Goal: Information Seeking & Learning: Learn about a topic

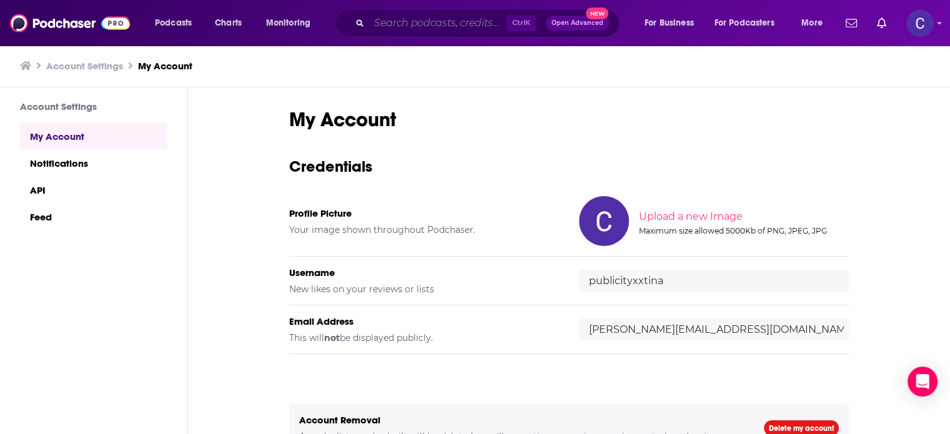
click at [399, 18] on input "Search podcasts, credits, & more..." at bounding box center [437, 23] width 137 height 20
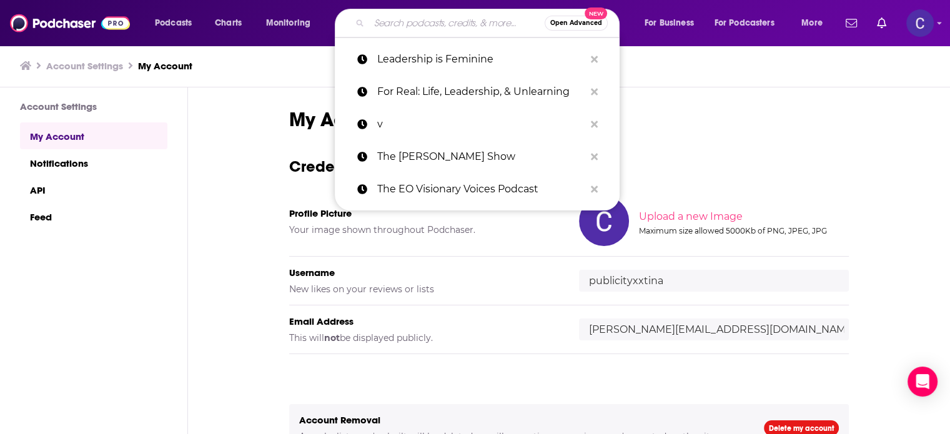
paste input "The Move In Senior Living Marketing"
type input "The Move In Senior Living Marketing"
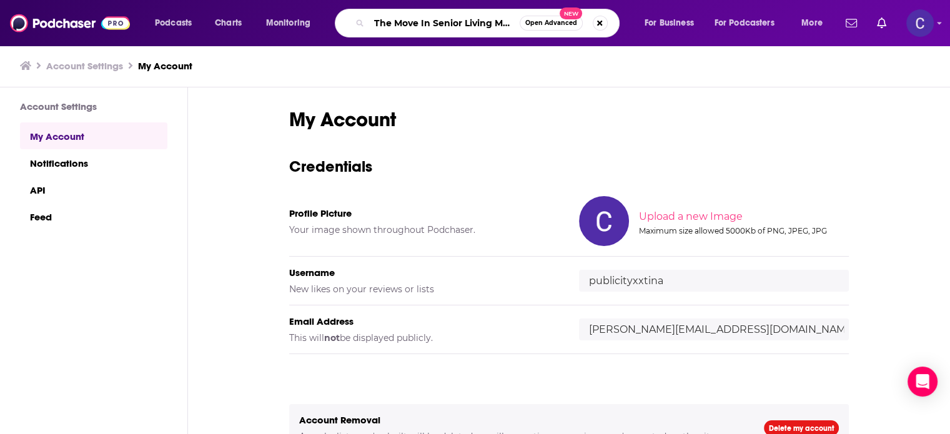
scroll to position [0, 27]
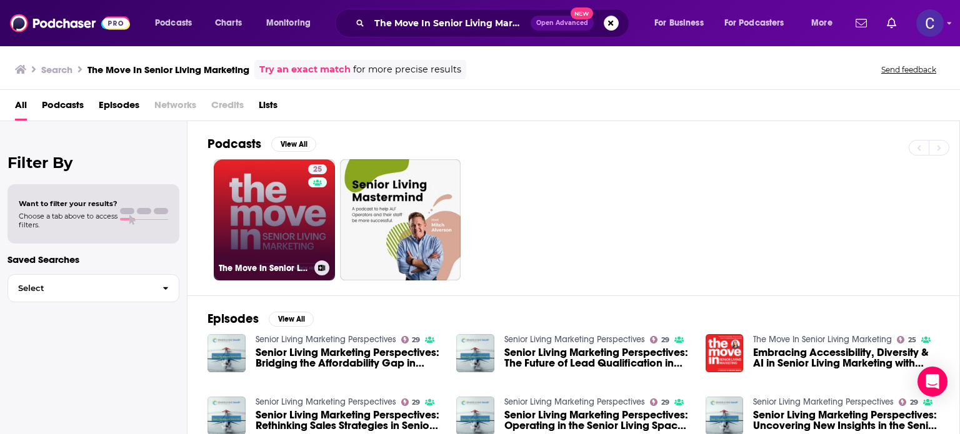
click at [276, 222] on link "25 The Move In Senior Living Marketing" at bounding box center [274, 219] width 121 height 121
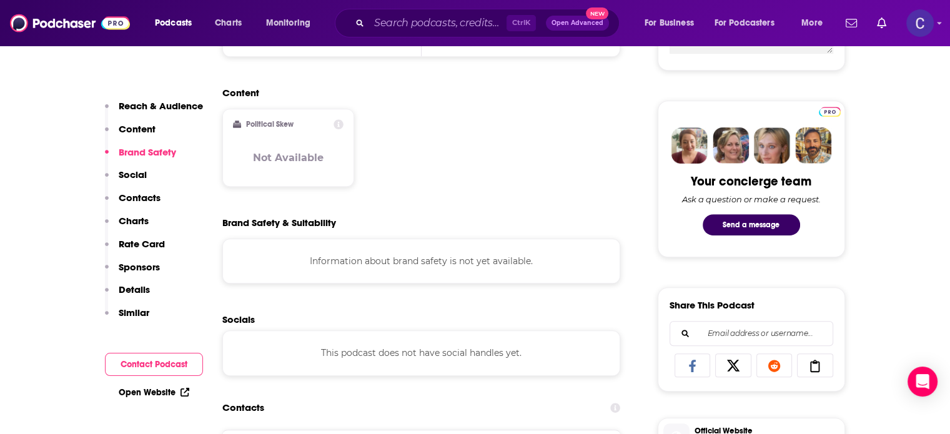
scroll to position [750, 0]
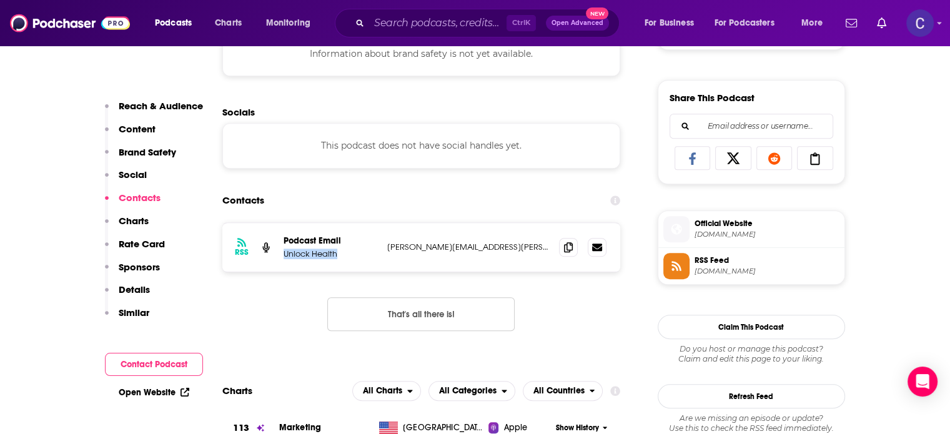
drag, startPoint x: 342, startPoint y: 259, endPoint x: 284, endPoint y: 258, distance: 58.7
click at [284, 258] on p "Unlock Health" at bounding box center [331, 254] width 94 height 11
copy p "Unlock Health"
click at [570, 248] on icon at bounding box center [568, 247] width 9 height 10
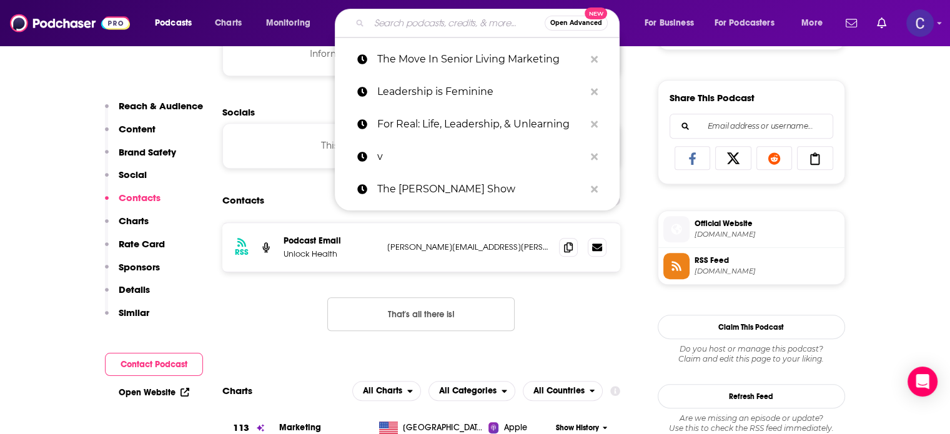
click at [474, 24] on input "Search podcasts, credits, & more..." at bounding box center [457, 23] width 176 height 20
paste input "The Inner Circle of Senior Living"
type input "The Inner Circle of Senior Living"
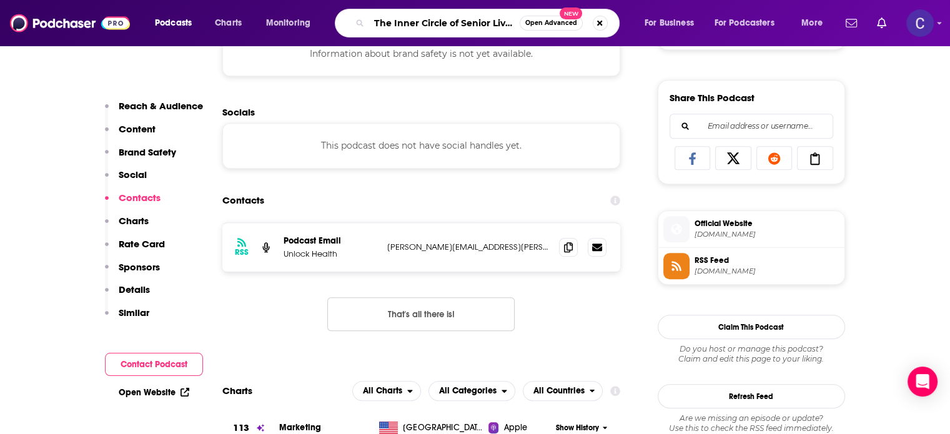
scroll to position [0, 6]
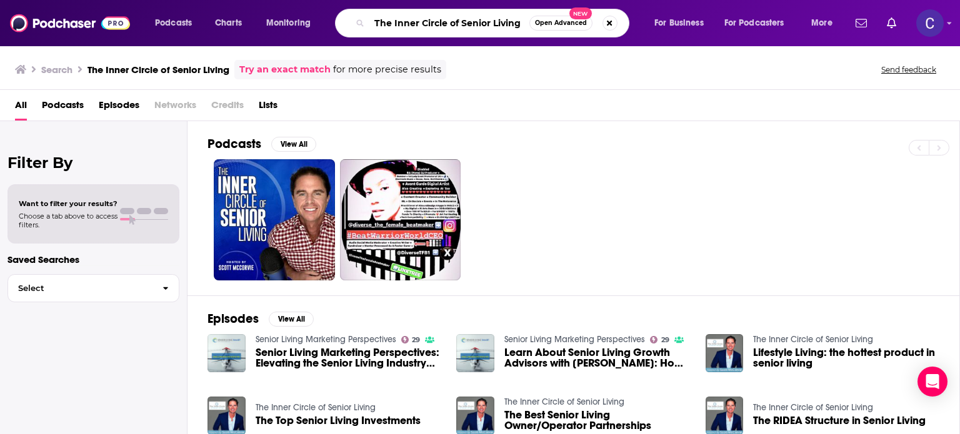
drag, startPoint x: 519, startPoint y: 22, endPoint x: 354, endPoint y: 21, distance: 165.6
click at [354, 21] on div "The Inner Circle of Senior Living Open Advanced New" at bounding box center [482, 23] width 294 height 29
paste input "Bridge the Gap: The Senior Living Podcast"
type input "Bridge the Gap: The Senior Living Podcast"
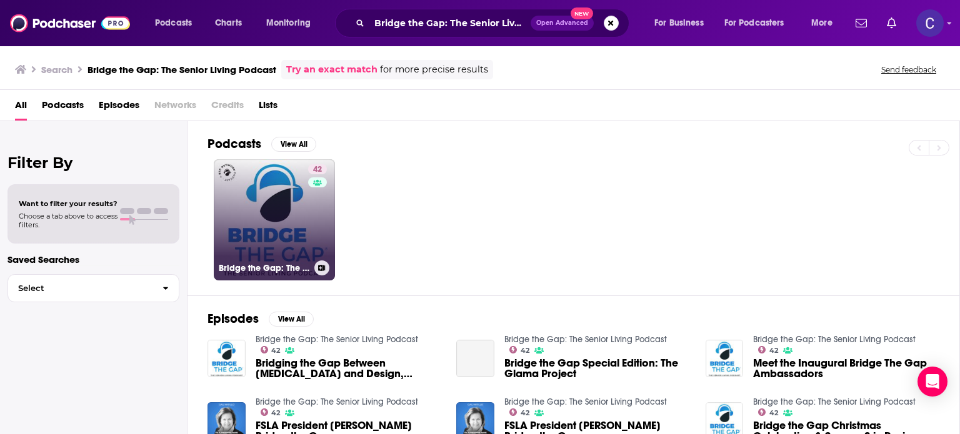
click at [278, 209] on link "42 Bridge the Gap: The Senior Living Podcast" at bounding box center [274, 219] width 121 height 121
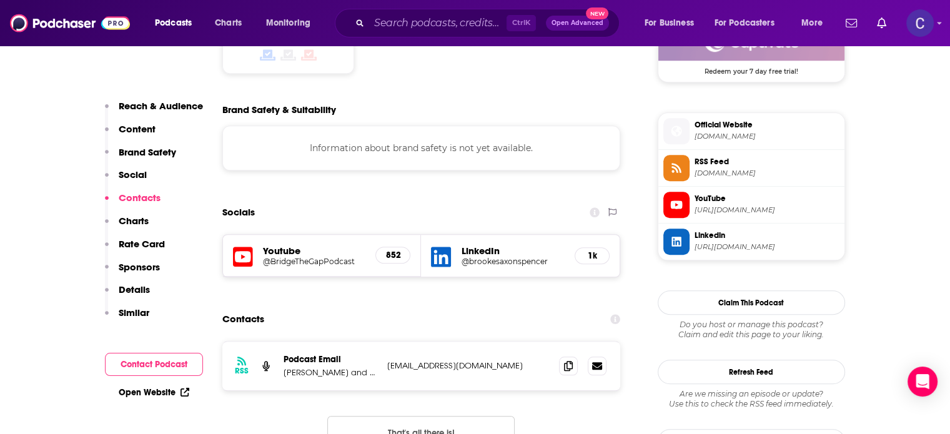
scroll to position [1125, 0]
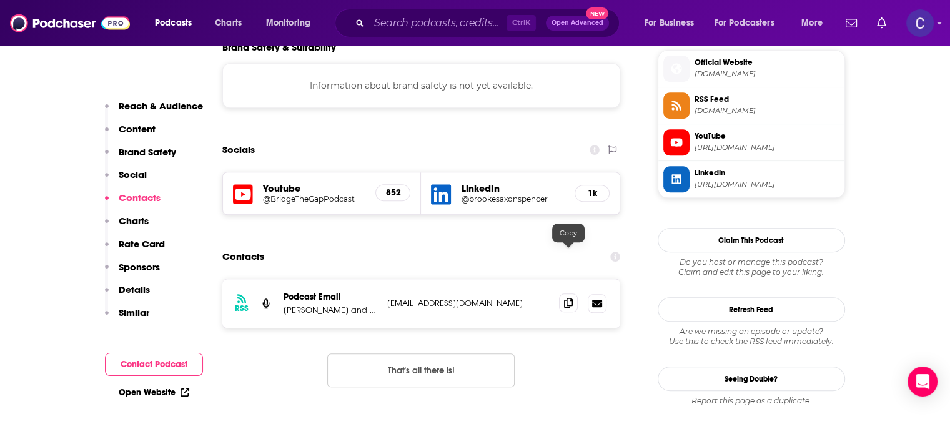
click at [570, 298] on icon at bounding box center [568, 303] width 9 height 10
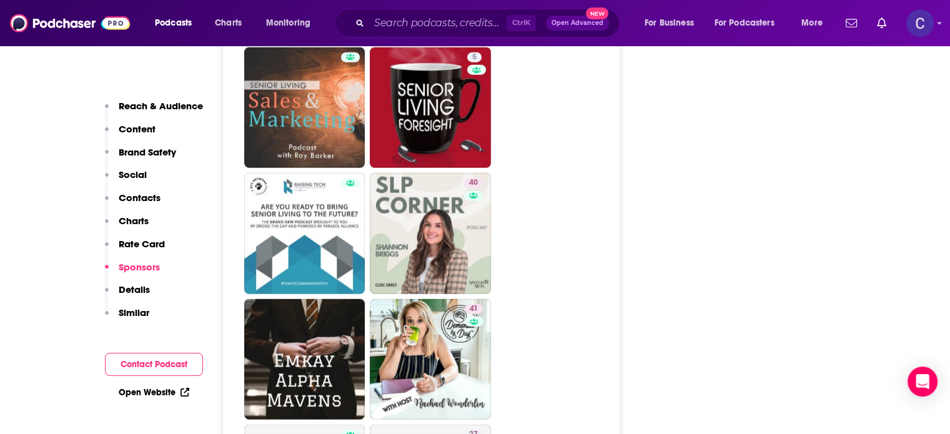
scroll to position [3061, 0]
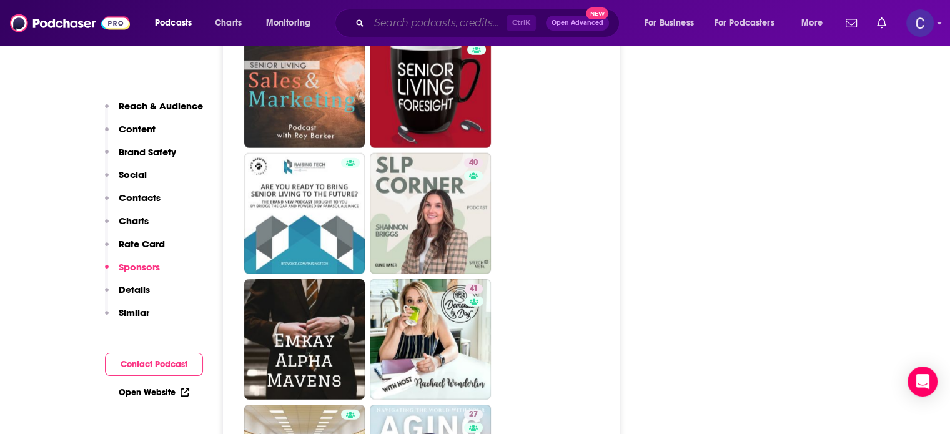
click at [417, 26] on input "Search podcasts, credits, & more..." at bounding box center [437, 23] width 137 height 20
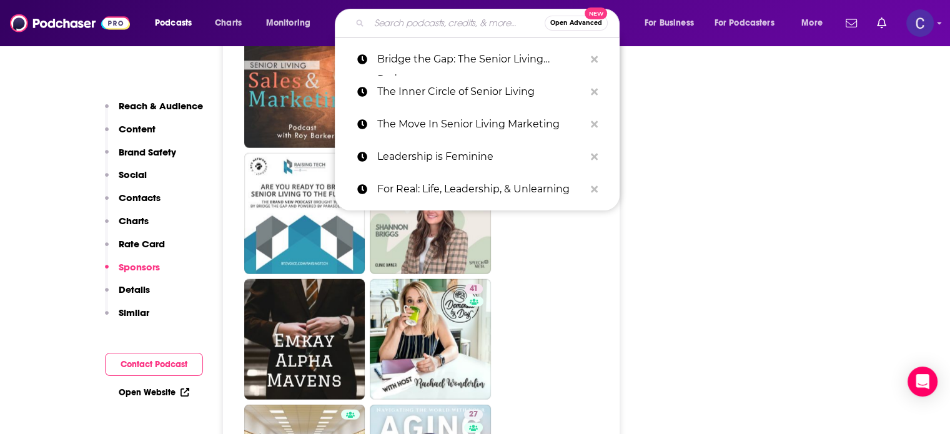
paste input "Foresight Radio"
type input "Foresight Radio"
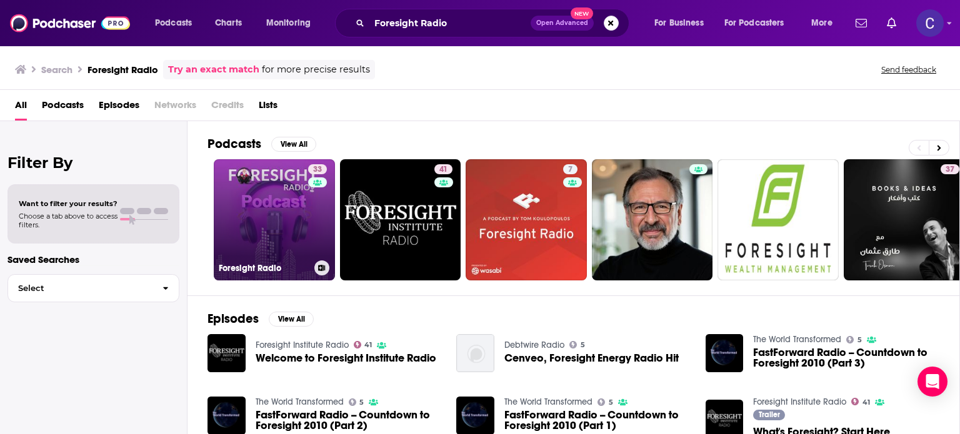
click at [262, 215] on link "33 Foresight Radio" at bounding box center [274, 219] width 121 height 121
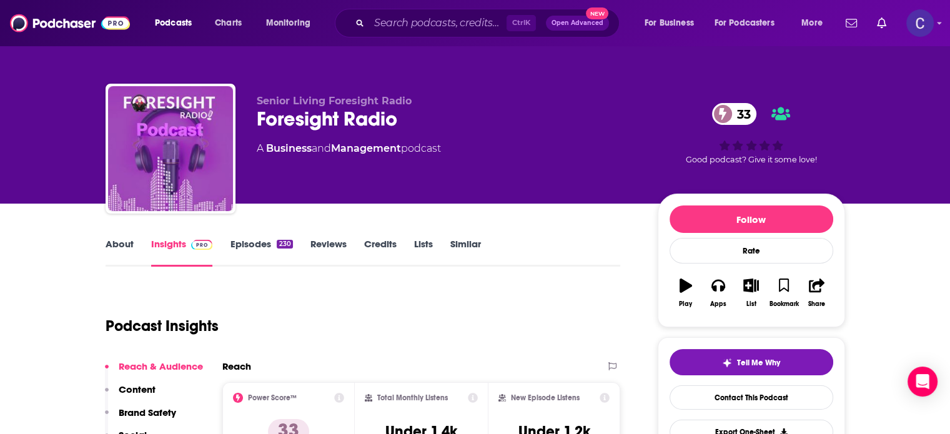
click at [108, 244] on link "About" at bounding box center [120, 252] width 28 height 29
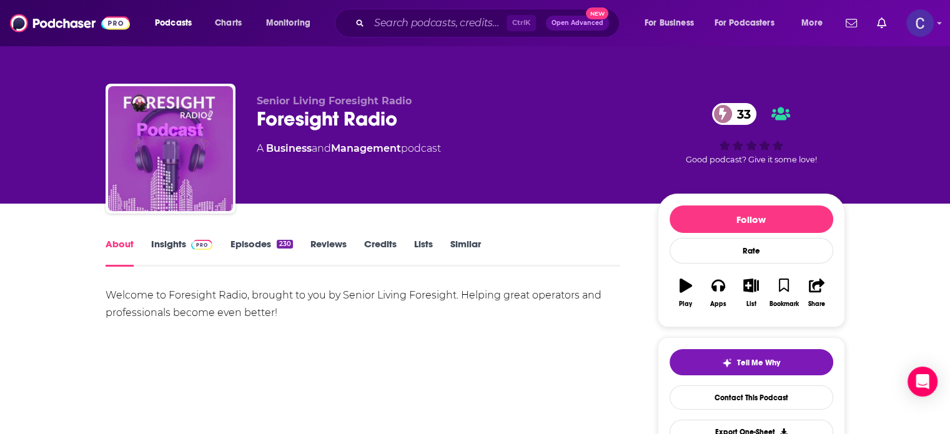
click at [161, 245] on link "Insights" at bounding box center [182, 252] width 62 height 29
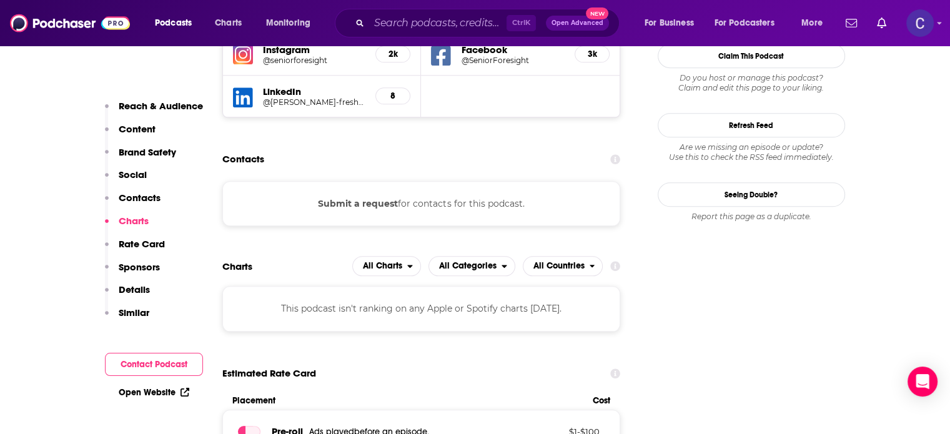
scroll to position [1312, 0]
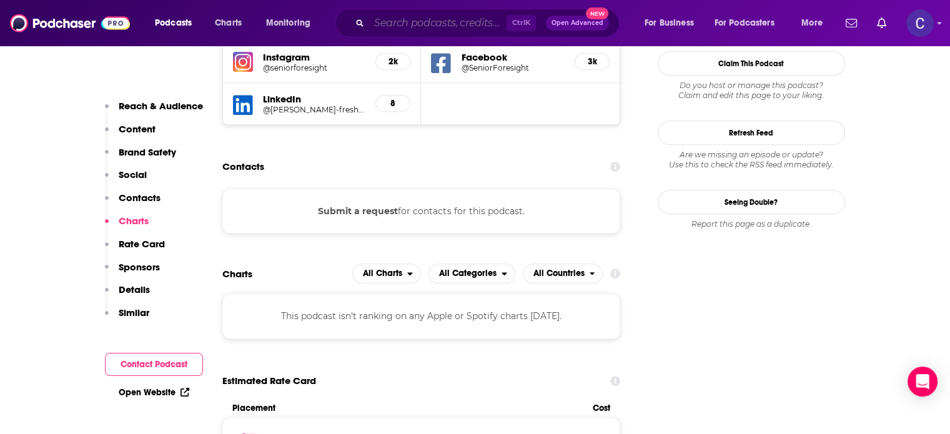
click at [426, 27] on input "Search podcasts, credits, & more..." at bounding box center [437, 23] width 137 height 20
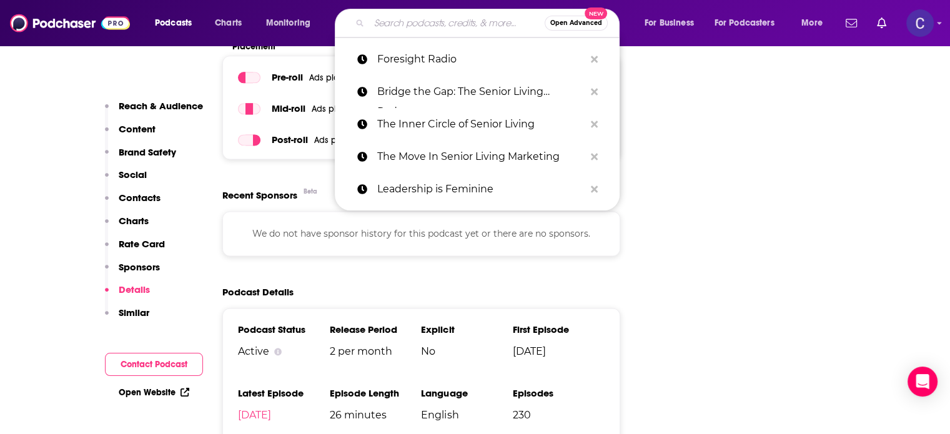
scroll to position [1812, 0]
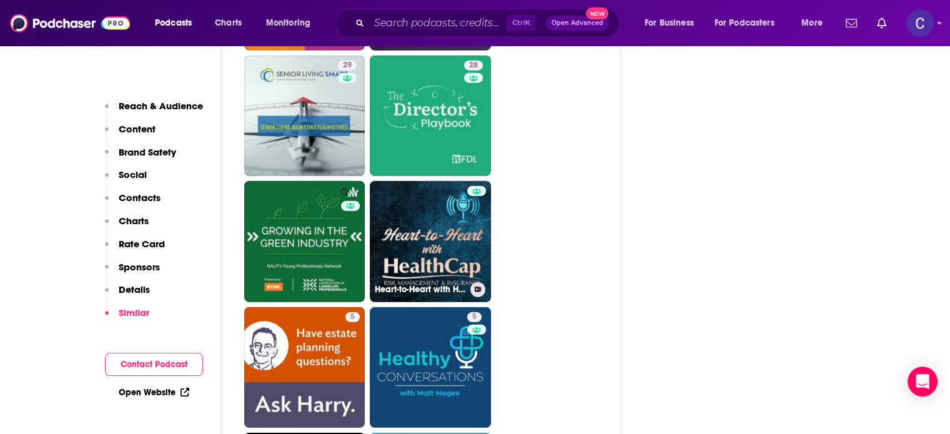
scroll to position [3124, 0]
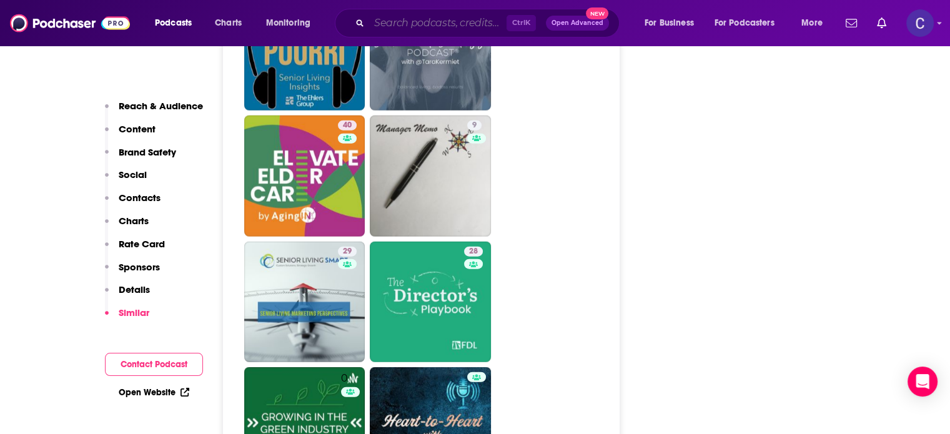
click at [421, 24] on input "Search podcasts, credits, & more..." at bounding box center [437, 23] width 137 height 20
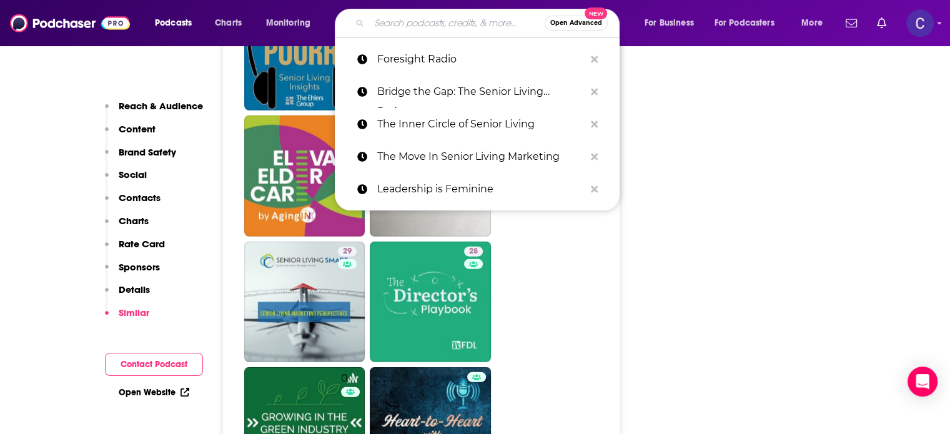
paste input "The AgeTech Podcast"
type input "The AgeTech Podcast"
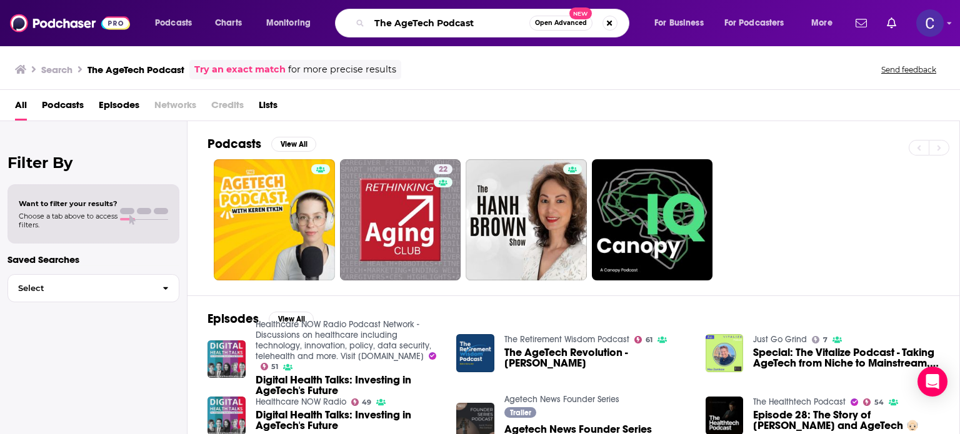
drag, startPoint x: 492, startPoint y: 26, endPoint x: 355, endPoint y: 22, distance: 137.5
click at [355, 22] on div "The AgeTech Podcast Open Advanced New" at bounding box center [482, 23] width 294 height 29
paste input "Perspectives in Long Term Care"
type input "Perspectives in Long Term Care"
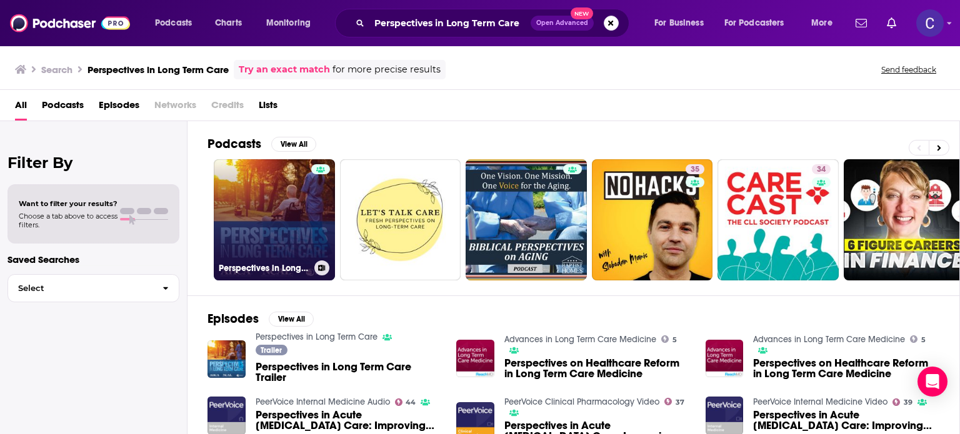
click at [307, 224] on link "Perspectives in Long Term Care" at bounding box center [274, 219] width 121 height 121
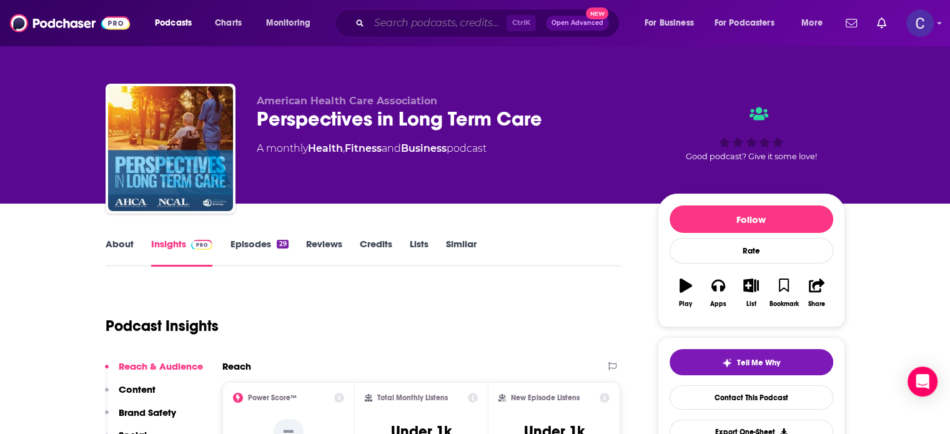
click at [420, 21] on input "Search podcasts, credits, & more..." at bounding box center [437, 23] width 137 height 20
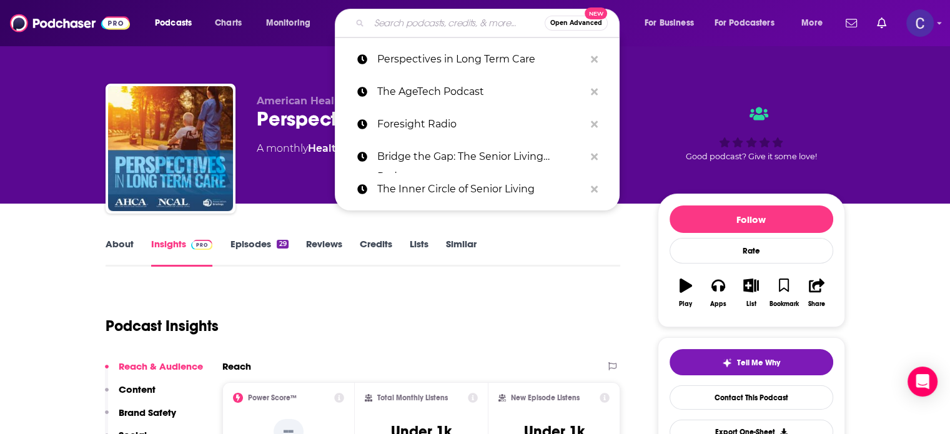
paste input "Transform"
type input "Transform"
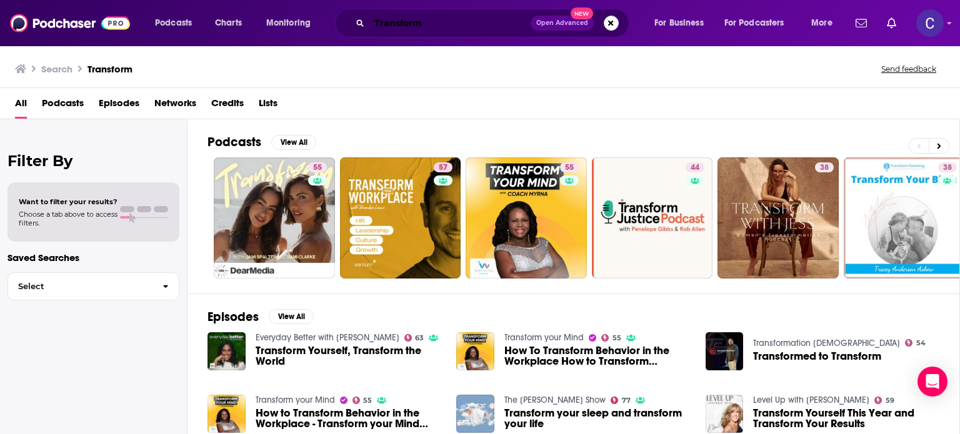
click at [437, 27] on input "Transform" at bounding box center [449, 23] width 161 height 20
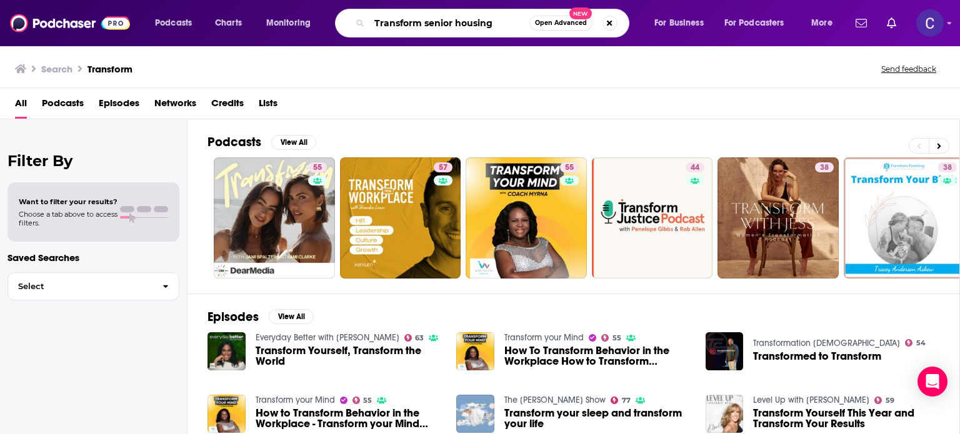
click at [489, 28] on input "Transform senior housing" at bounding box center [449, 23] width 160 height 20
click at [496, 26] on input "Transform senior housing" at bounding box center [449, 23] width 160 height 20
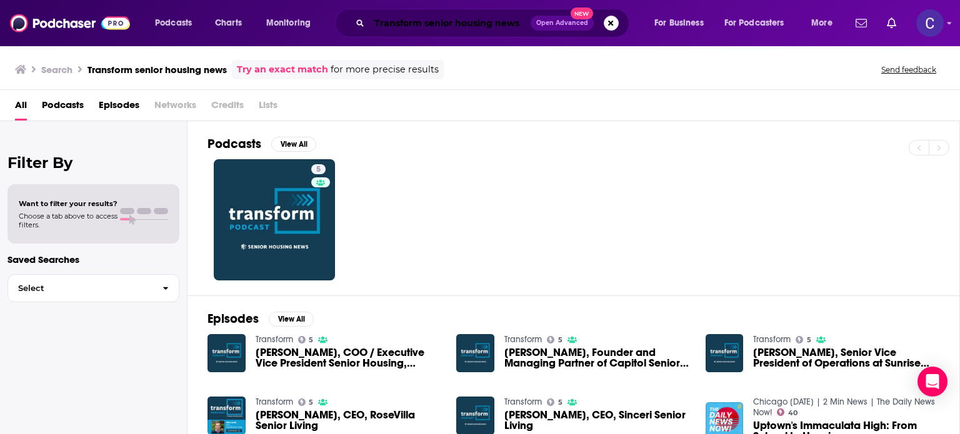
click at [444, 22] on input "Transform senior housing news" at bounding box center [449, 23] width 161 height 20
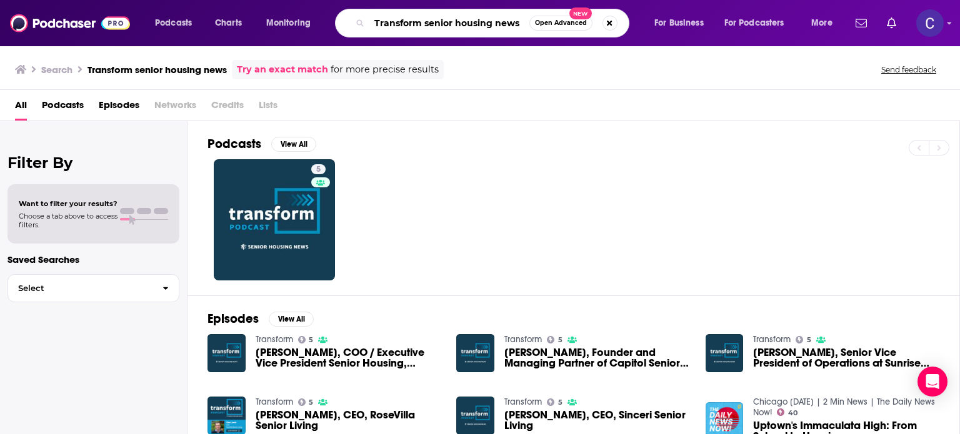
paste input "Senior Housing Investor"
type input "Senior Housing Investors"
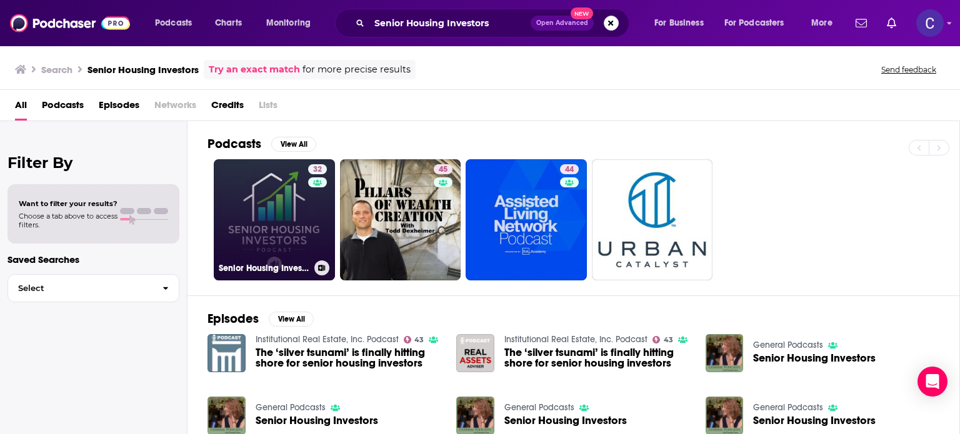
click at [269, 217] on link "32 Senior Housing Investors" at bounding box center [274, 219] width 121 height 121
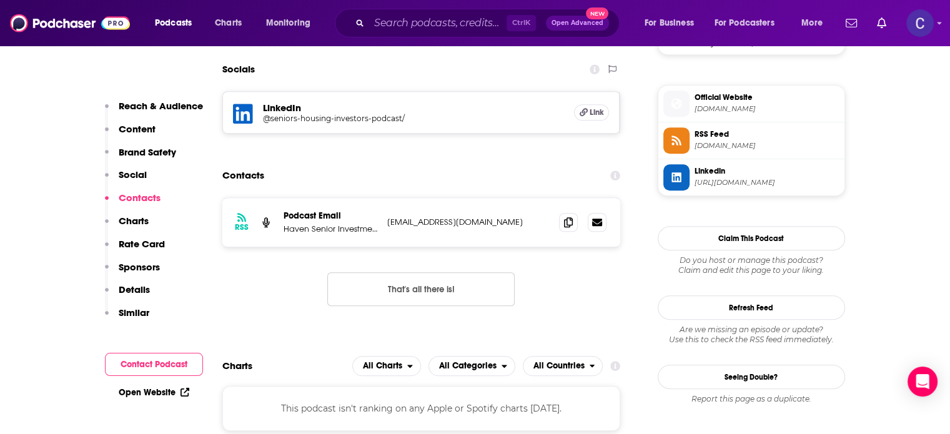
scroll to position [1000, 0]
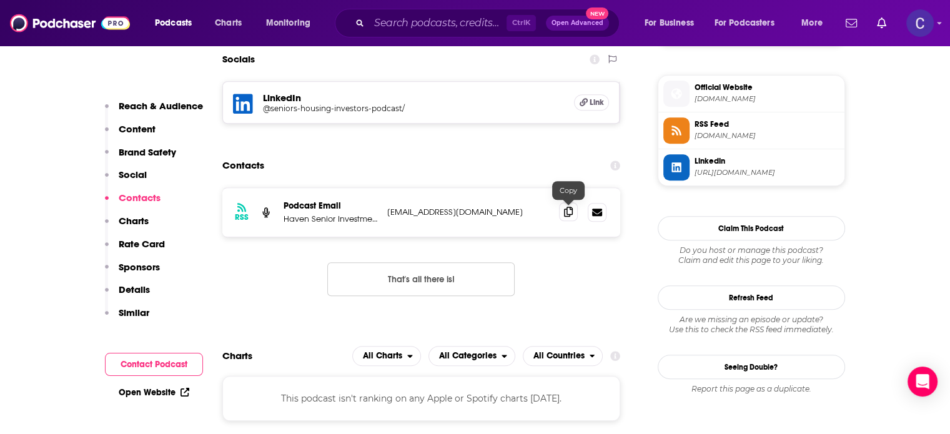
click at [567, 214] on icon at bounding box center [568, 212] width 9 height 10
click at [475, 20] on input "Search podcasts, credits, & more..." at bounding box center [437, 23] width 137 height 20
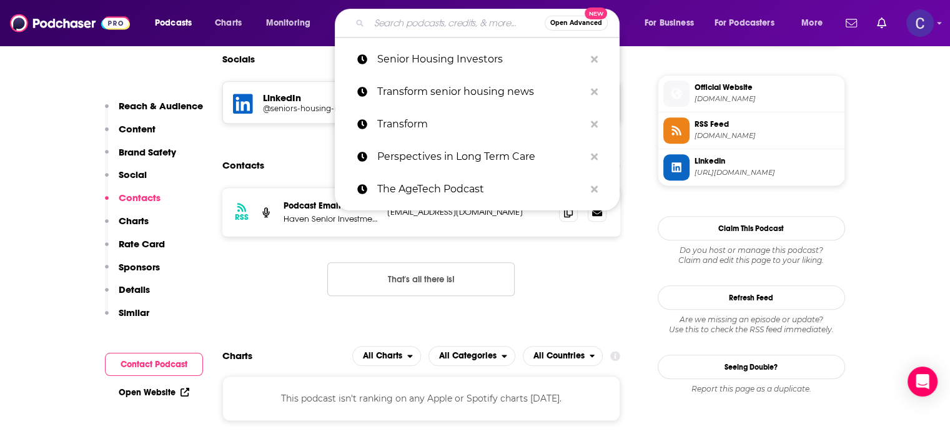
paste input "The RAL Room Assisted Living Podcast"
type input "The RAL Room Assisted Living Podcast"
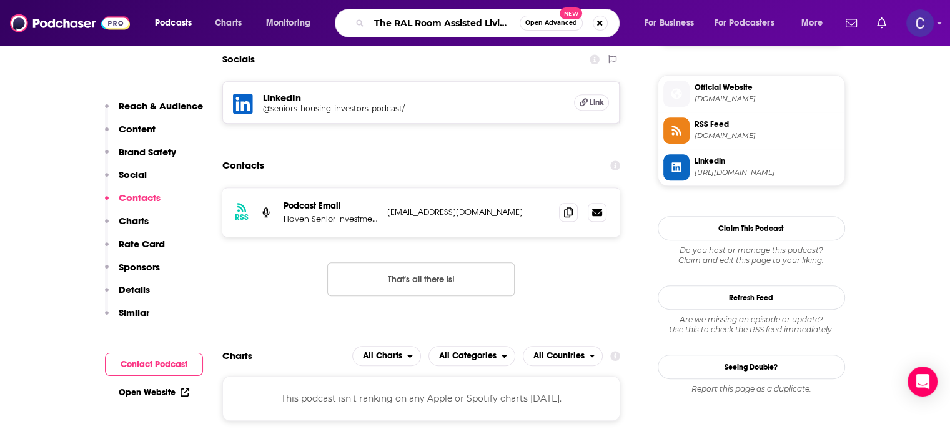
scroll to position [0, 39]
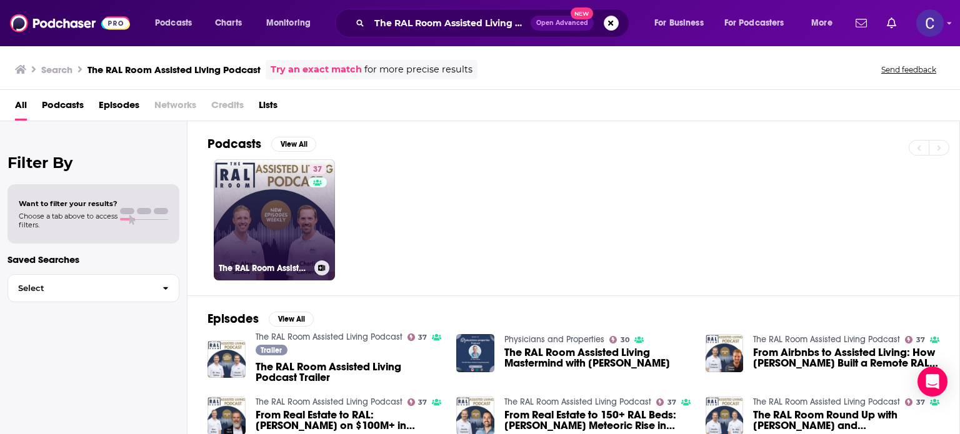
click at [275, 211] on link "37 The RAL Room Assisted Living Podcast" at bounding box center [274, 219] width 121 height 121
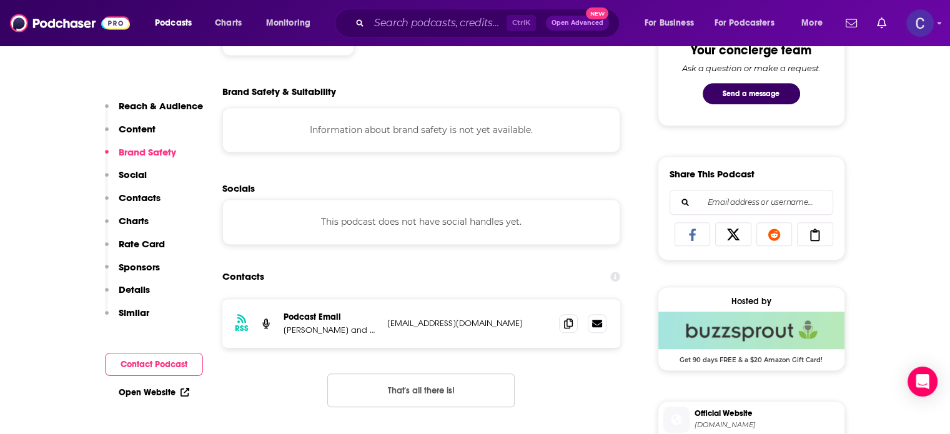
scroll to position [750, 0]
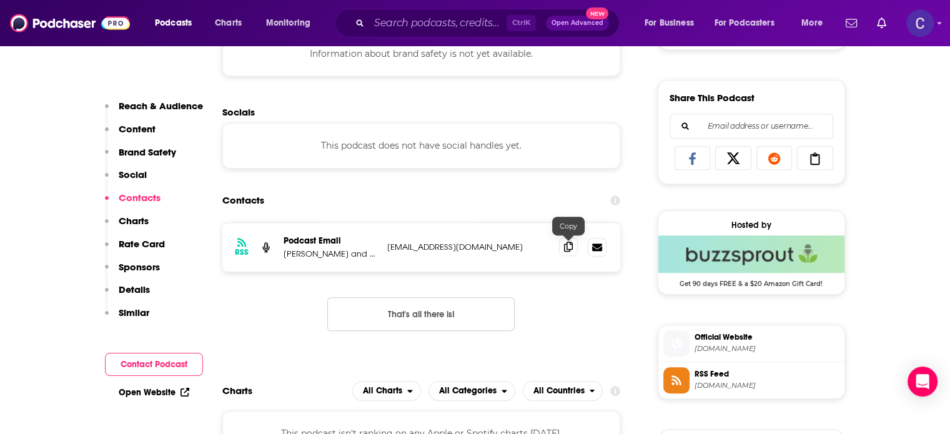
click at [565, 247] on icon at bounding box center [568, 247] width 9 height 10
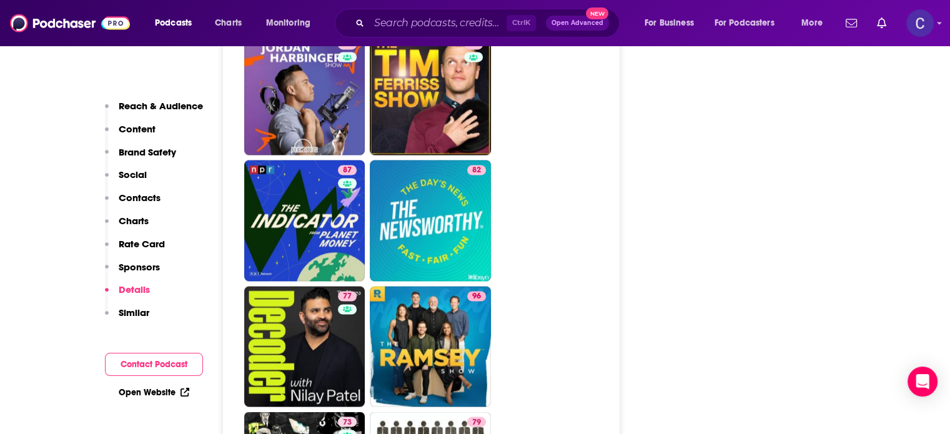
scroll to position [2249, 0]
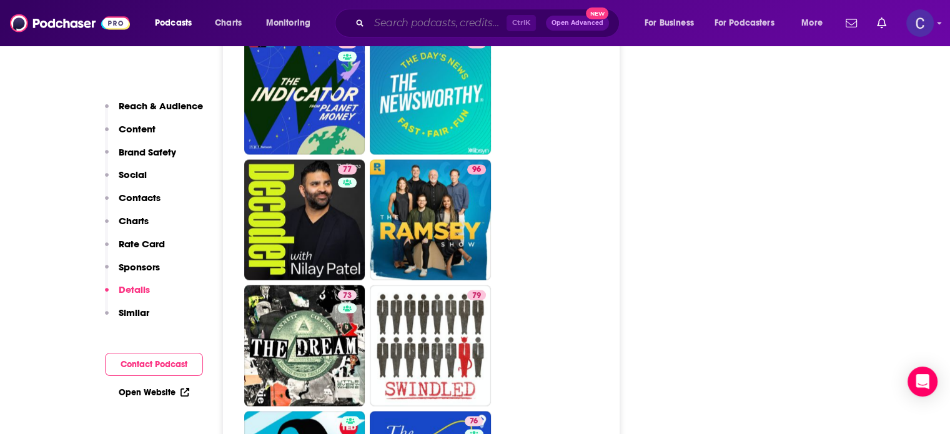
click at [454, 28] on input "Search podcasts, credits, & more..." at bounding box center [437, 23] width 137 height 20
click at [453, 26] on input "Search podcasts, credits, & more..." at bounding box center [437, 23] width 137 height 20
click at [452, 25] on input "Search podcasts, credits, & more..." at bounding box center [437, 23] width 137 height 20
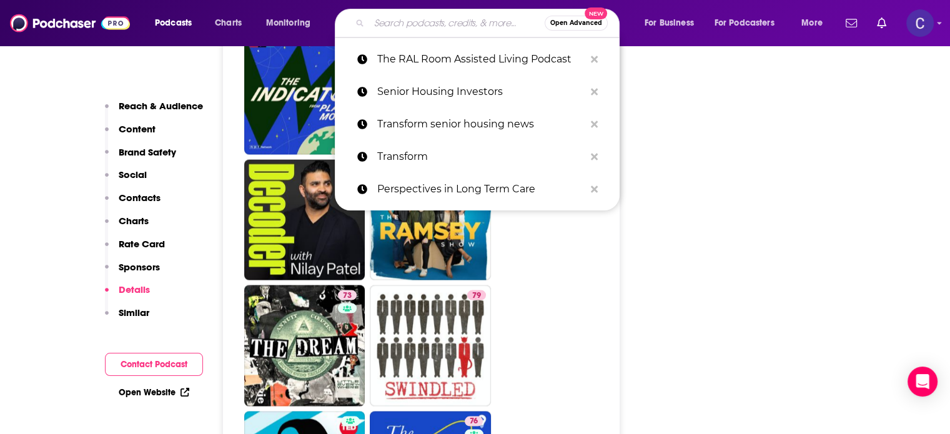
paste input "Assisted Living Network Podcast"
type input "Assisted Living Network Podcast"
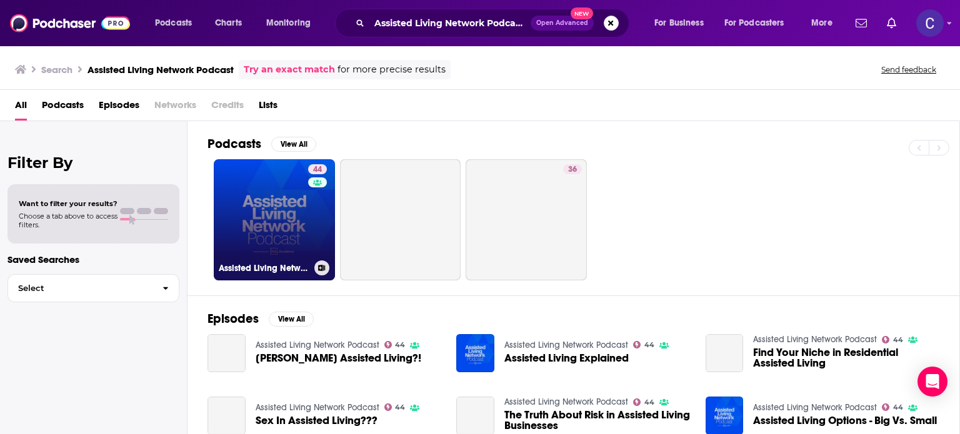
click at [277, 226] on link "44 Assisted Living Network Podcast" at bounding box center [274, 219] width 121 height 121
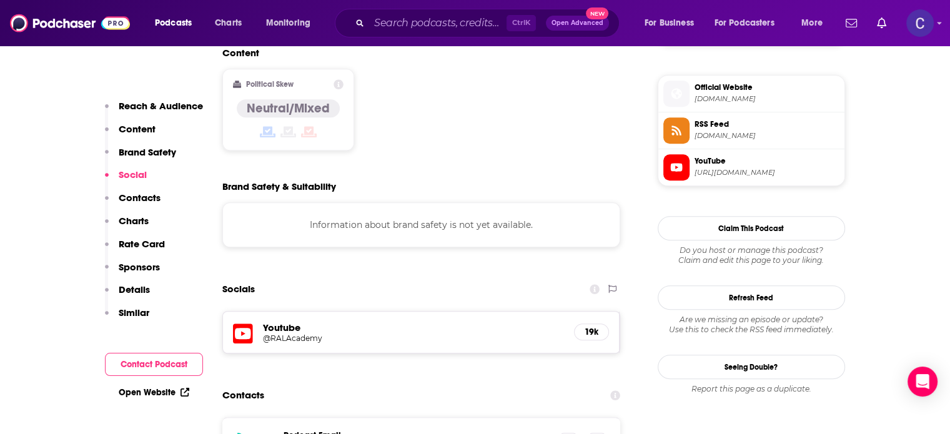
scroll to position [1187, 0]
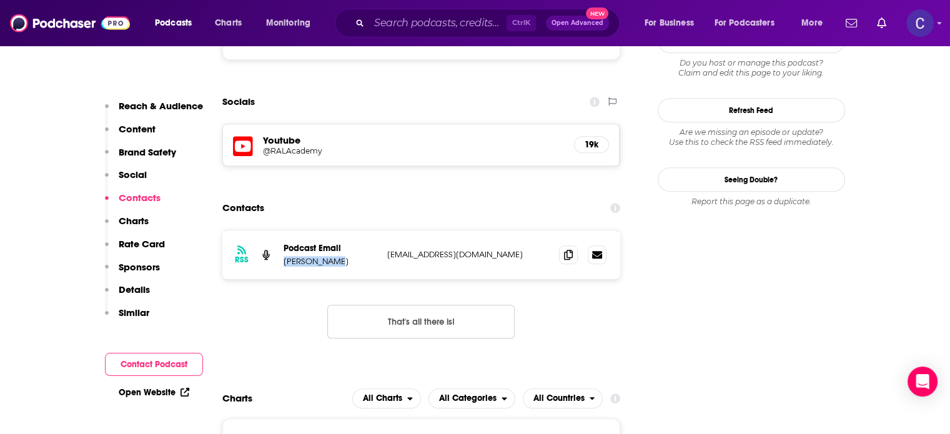
drag, startPoint x: 285, startPoint y: 199, endPoint x: 342, endPoint y: 199, distance: 57.5
click at [342, 256] on p "Gene Guarino" at bounding box center [331, 261] width 94 height 11
click at [565, 245] on span at bounding box center [568, 254] width 19 height 19
drag, startPoint x: 427, startPoint y: 21, endPoint x: 880, endPoint y: 109, distance: 460.9
click at [427, 21] on input "Search podcasts, credits, & more..." at bounding box center [437, 23] width 137 height 20
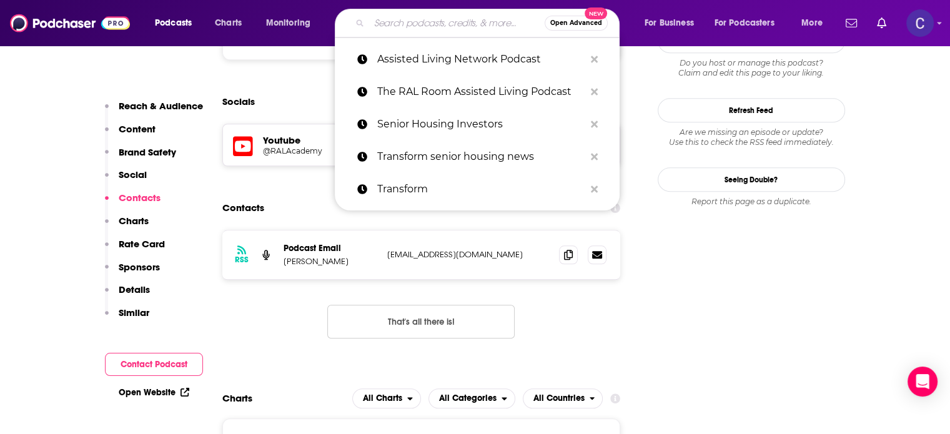
paste input "The Assisted Living Investing Podcast"
type input "The Assisted Living Investing Podcast"
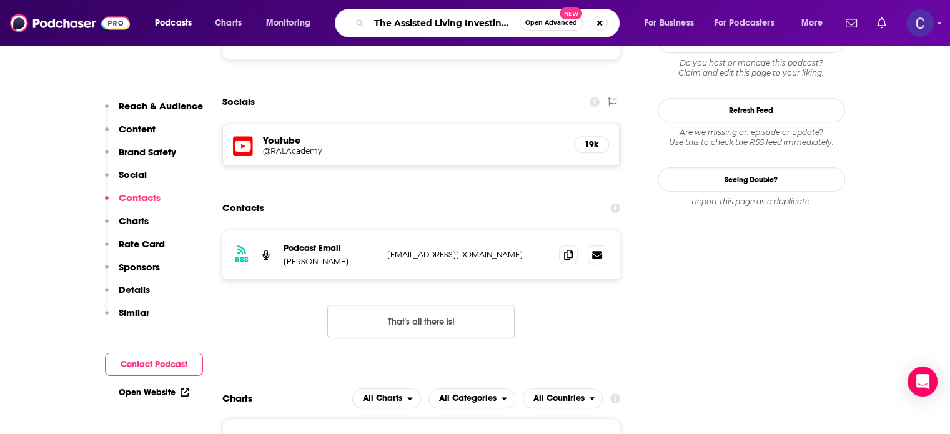
scroll to position [0, 34]
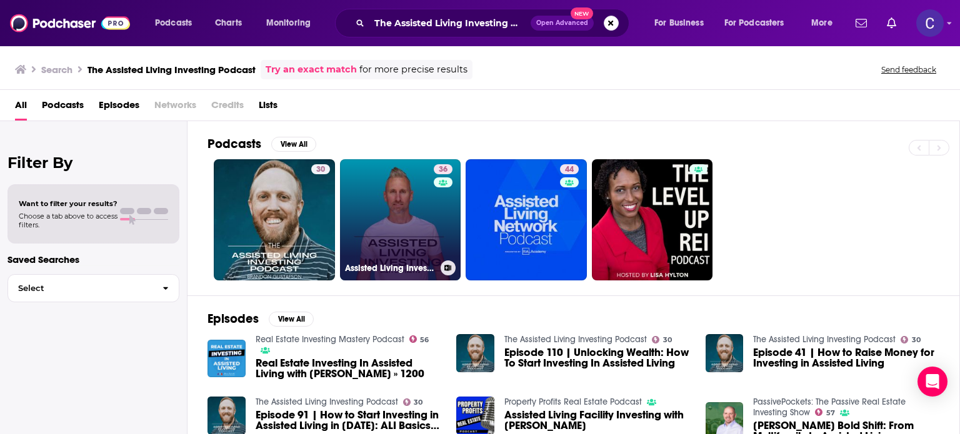
click at [395, 196] on link "36 Assisted Living Investing" at bounding box center [400, 219] width 121 height 121
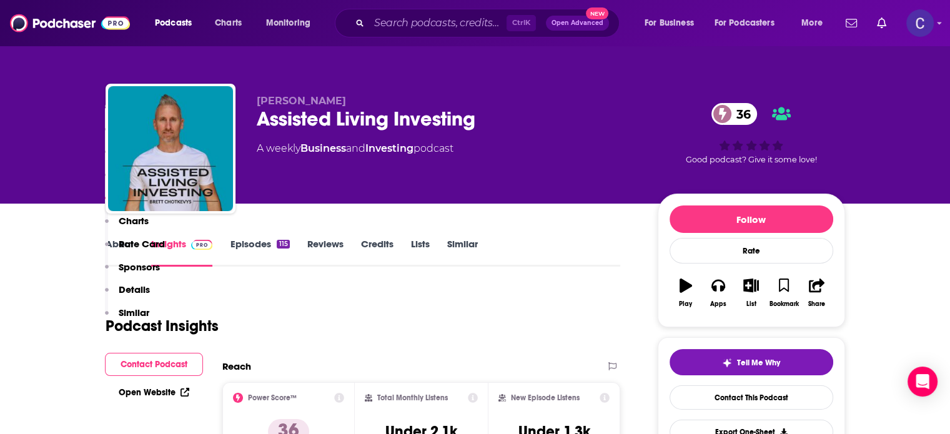
scroll to position [937, 0]
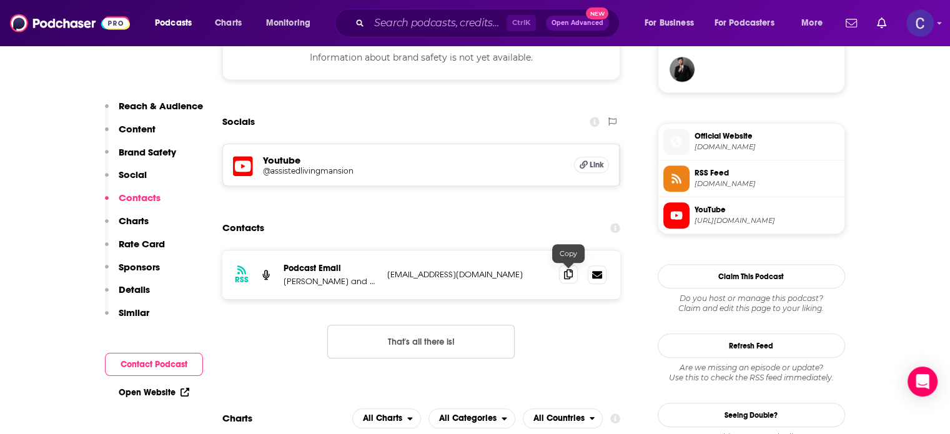
click at [569, 277] on icon at bounding box center [568, 274] width 9 height 10
click at [762, 228] on li "YouTube https://www.youtube.com/@assistedlivingmansion" at bounding box center [751, 215] width 186 height 36
click at [375, 27] on input "Search podcasts, credits, & more..." at bounding box center [437, 23] width 137 height 20
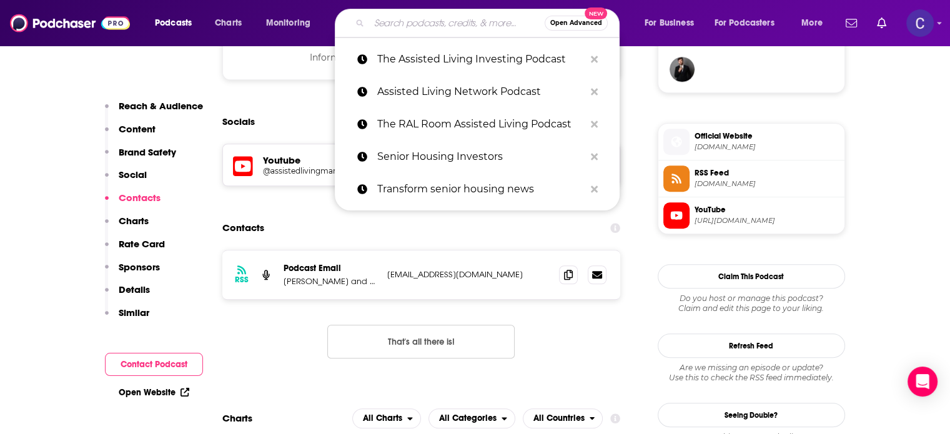
paste input "Grow Your Occupancy"
type input "Grow Your Occupancy"
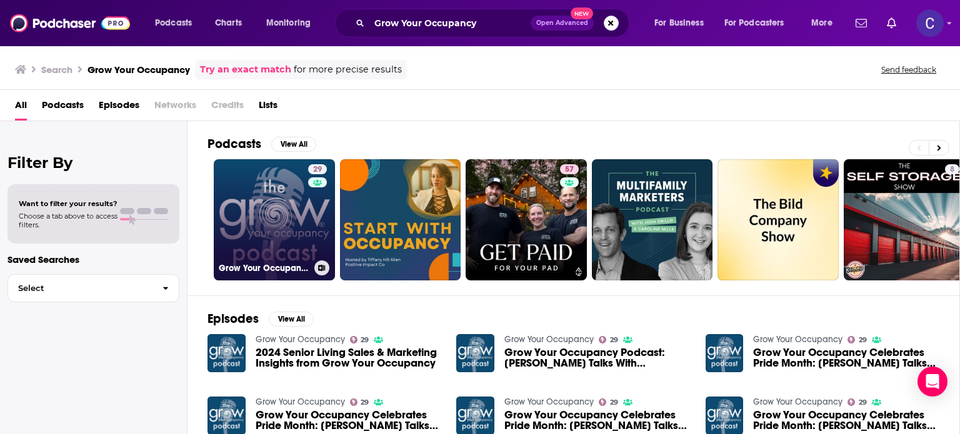
click at [255, 222] on link "29 Grow Your Occupancy" at bounding box center [274, 219] width 121 height 121
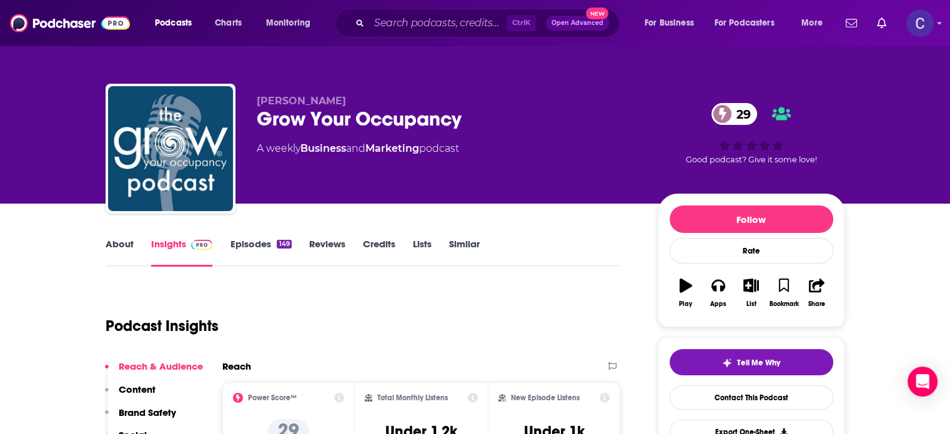
drag, startPoint x: 259, startPoint y: 98, endPoint x: 339, endPoint y: 102, distance: 79.5
click at [339, 102] on p "Julie Podewitz" at bounding box center [447, 101] width 381 height 12
drag, startPoint x: 255, startPoint y: 99, endPoint x: 334, endPoint y: 100, distance: 79.4
click at [334, 100] on div "Julie Podewitz Grow Your Occupancy 29 A weekly Business and Marketing podcast 2…" at bounding box center [476, 151] width 740 height 135
copy span "Julie Podewitz"
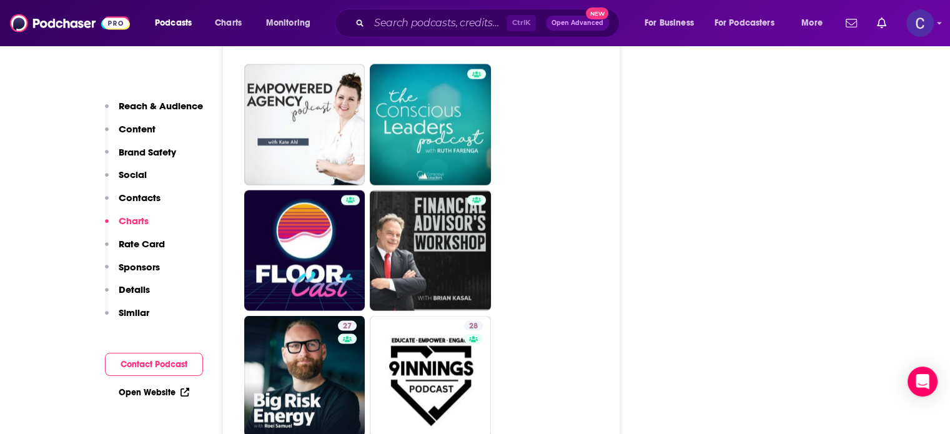
scroll to position [2686, 0]
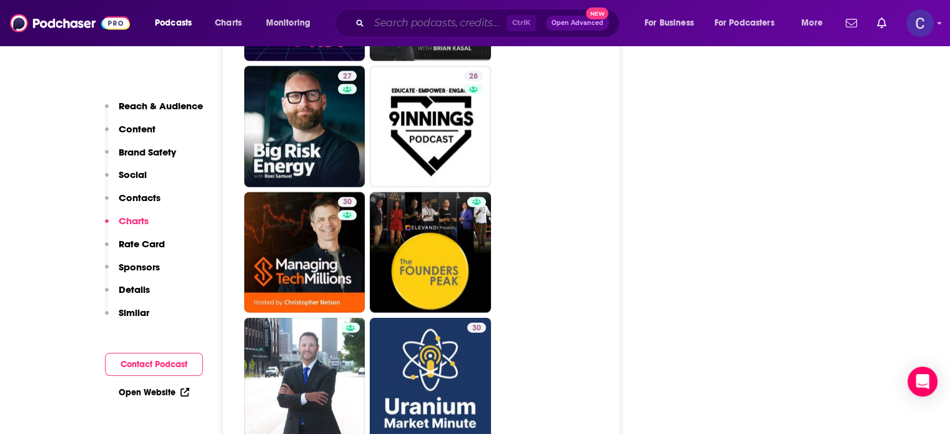
click at [422, 24] on input "Search podcasts, credits, & more..." at bounding box center [437, 23] width 137 height 20
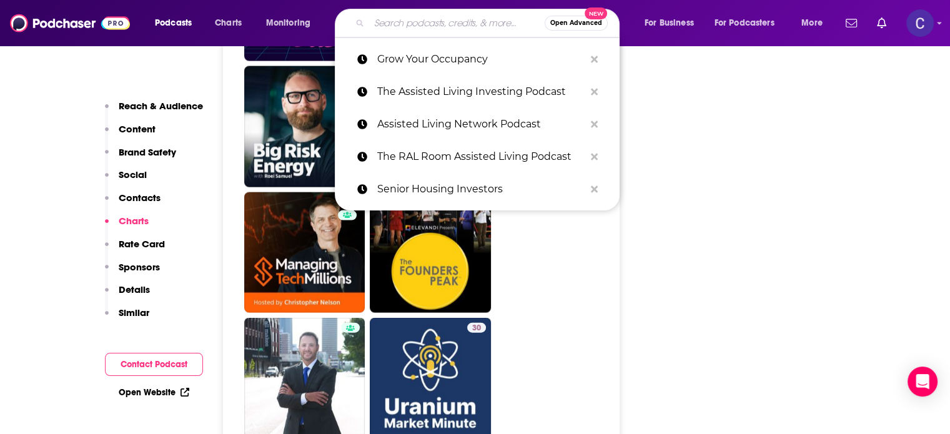
paste input "Connecting the Dots"
type input "Connecting the Dots"
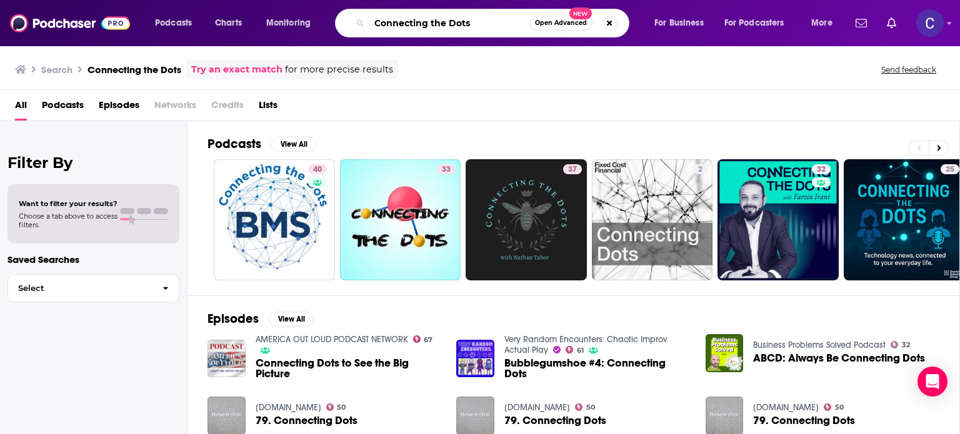
drag, startPoint x: 472, startPoint y: 23, endPoint x: 344, endPoint y: 22, distance: 128.1
click at [344, 22] on div "Connecting the Dots Open Advanced New" at bounding box center [482, 23] width 294 height 29
paste input ": Senior Living Success with Matt Reiners"
type input "Connecting the Dots: Senior Living Success with Matt Reiners"
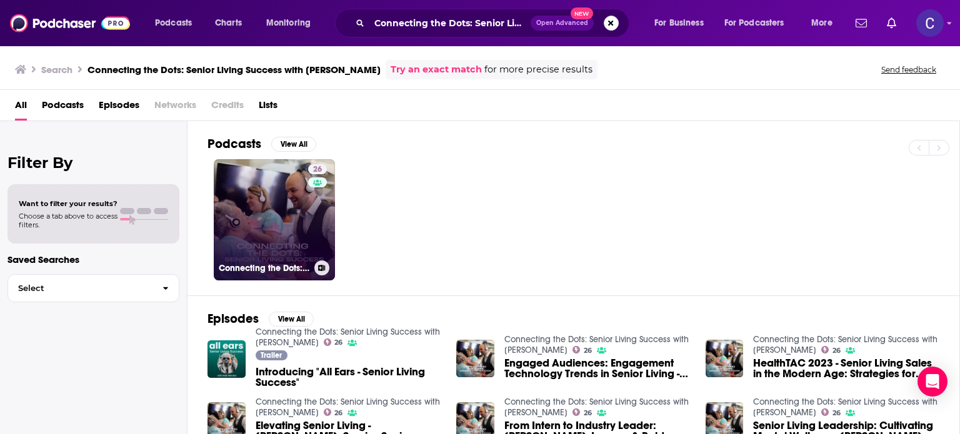
click at [242, 237] on link "26 Connecting the Dots: Senior Living Success with Matt Reiners" at bounding box center [274, 219] width 121 height 121
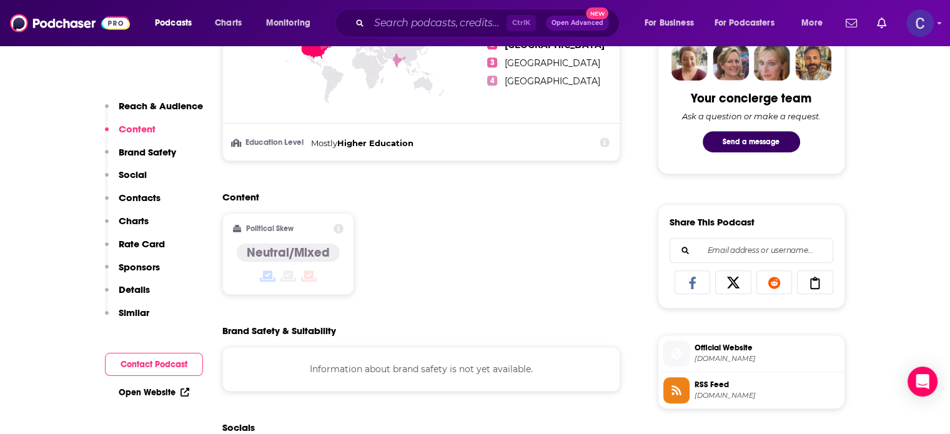
scroll to position [875, 0]
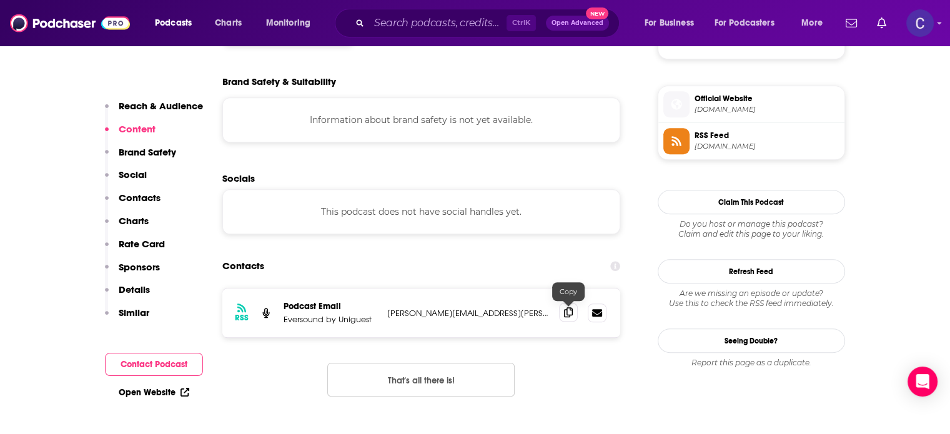
click at [572, 314] on icon at bounding box center [568, 312] width 9 height 10
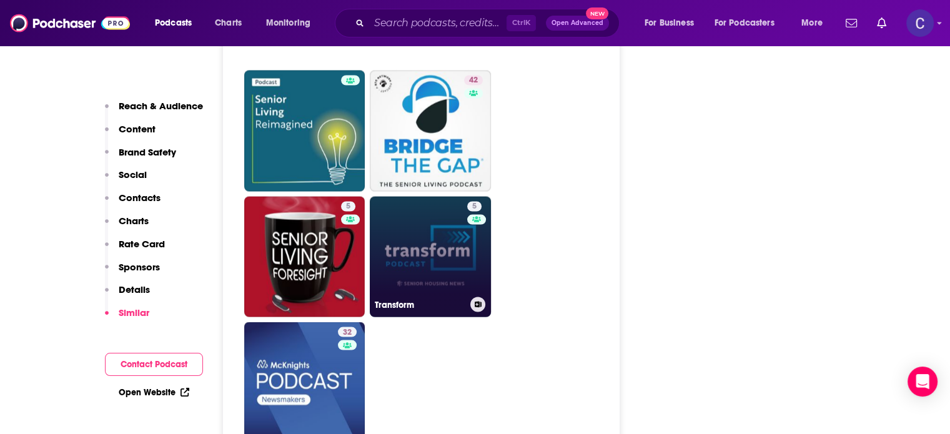
scroll to position [2312, 0]
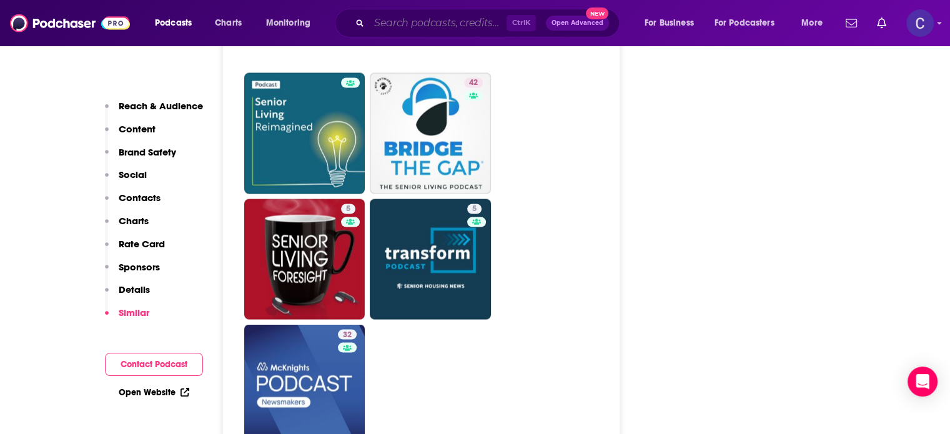
click at [468, 22] on input "Search podcasts, credits, & more..." at bounding box center [437, 23] width 137 height 20
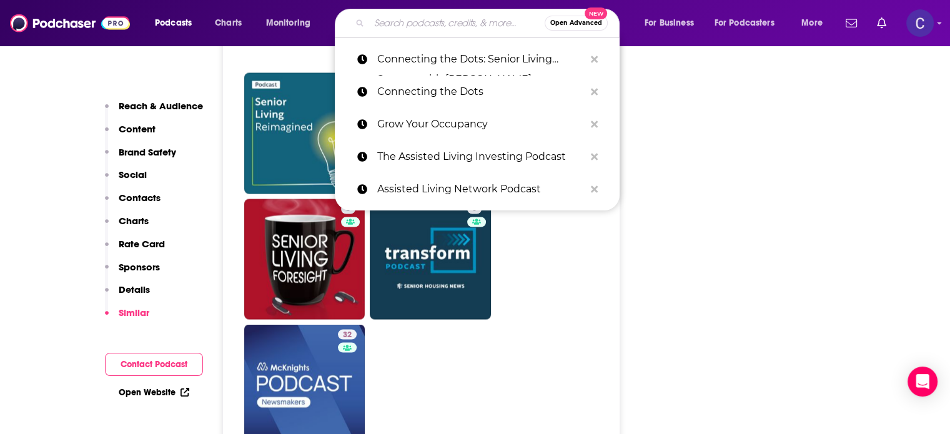
paste input "Tips from Trestle: The Senior Living Food and Hospitality Podcast"
type input "Tips from Trestle: The Senior Living Food and Hospitality Podcast"
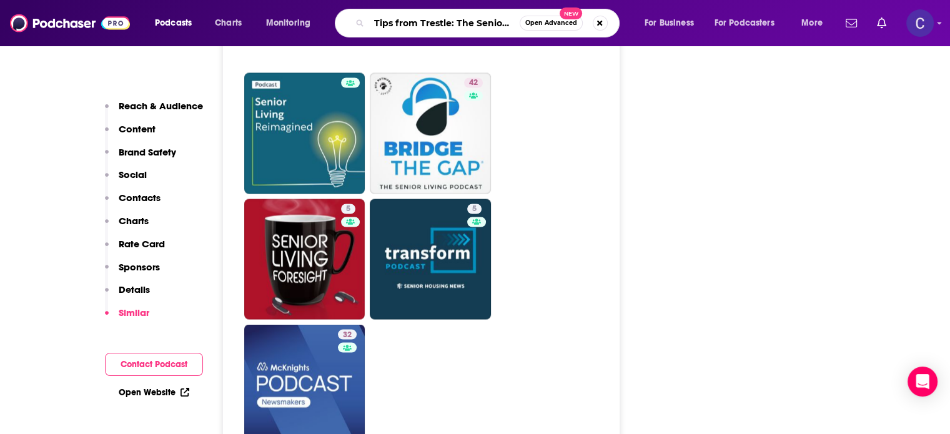
scroll to position [0, 159]
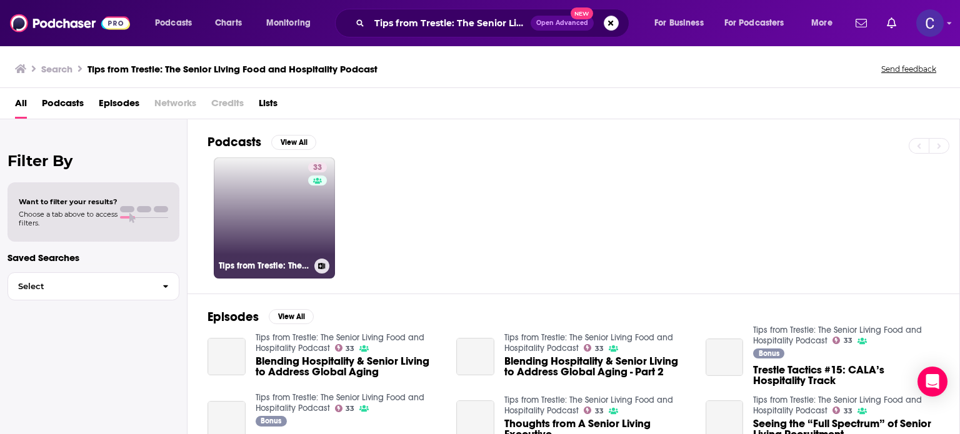
click at [261, 227] on link "33 Tips from Trestle: The Senior Living Food and Hospitality Podcast" at bounding box center [274, 217] width 121 height 121
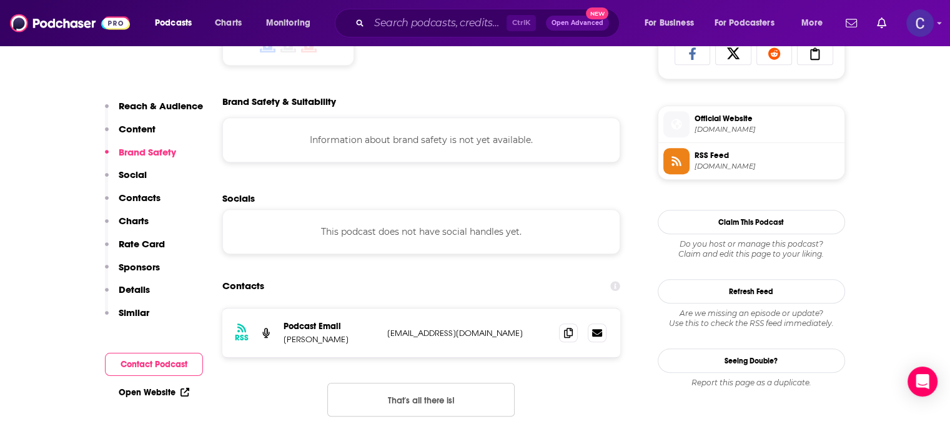
scroll to position [875, 0]
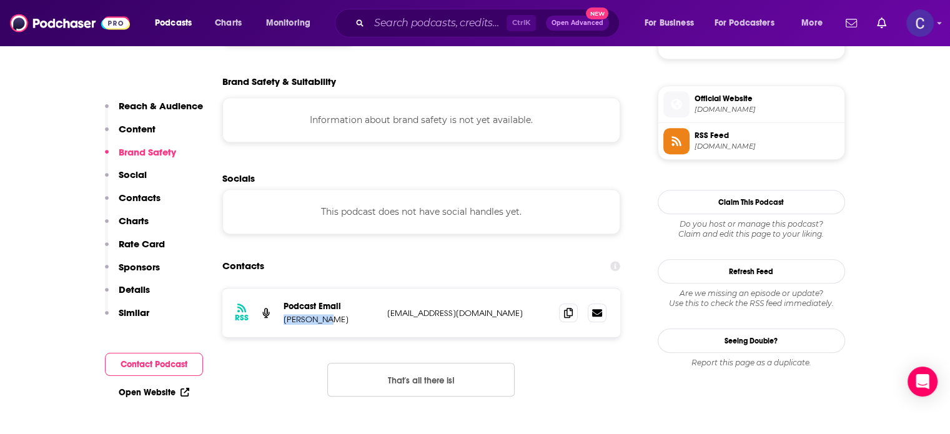
drag, startPoint x: 282, startPoint y: 321, endPoint x: 331, endPoint y: 315, distance: 49.7
click at [328, 318] on div "RSS Podcast Email Aaron Fish afish@trestlehc.com afish@trestlehc.com" at bounding box center [421, 313] width 399 height 49
click at [572, 309] on icon at bounding box center [568, 312] width 9 height 10
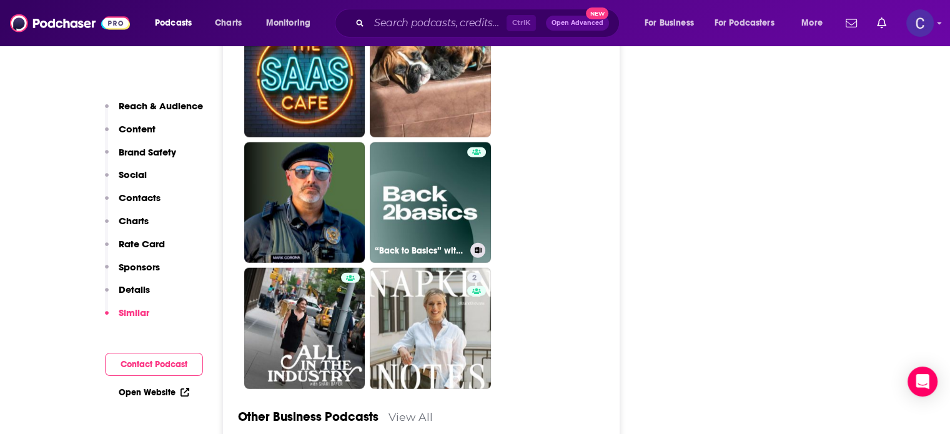
scroll to position [3499, 0]
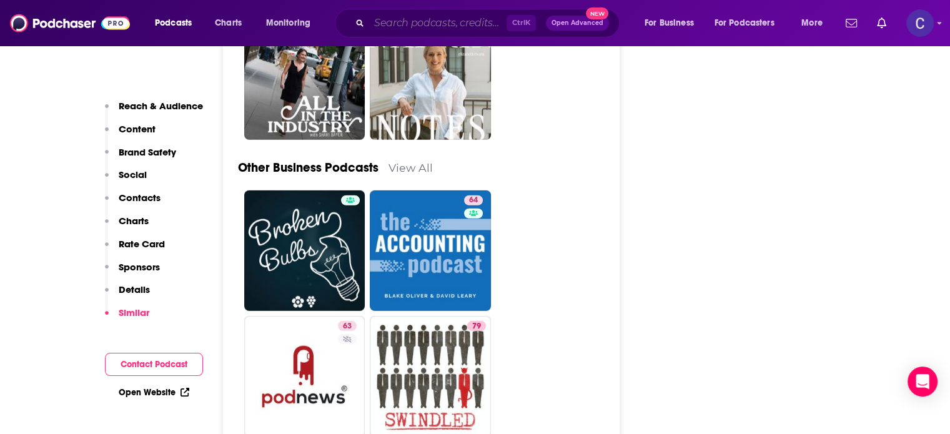
click at [451, 29] on input "Search podcasts, credits, & more..." at bounding box center [437, 23] width 137 height 20
click at [452, 21] on input "Search podcasts, credits, & more..." at bounding box center [437, 23] width 137 height 20
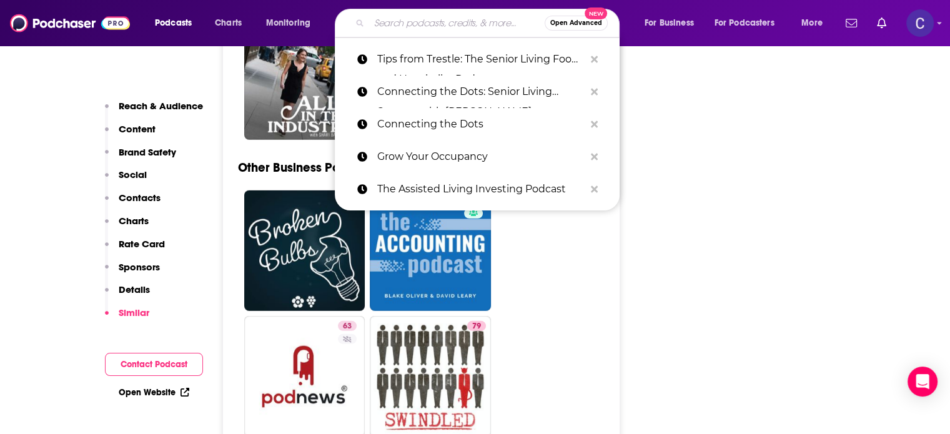
paste input "The Roots Podcast by 12 Oaks Senior Living"
type input "The Roots Podcast by 12 Oaks Senior Living"
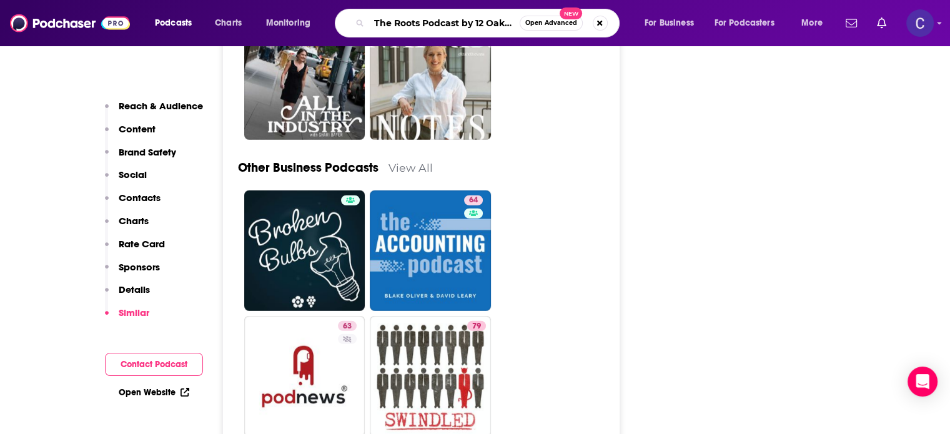
scroll to position [0, 58]
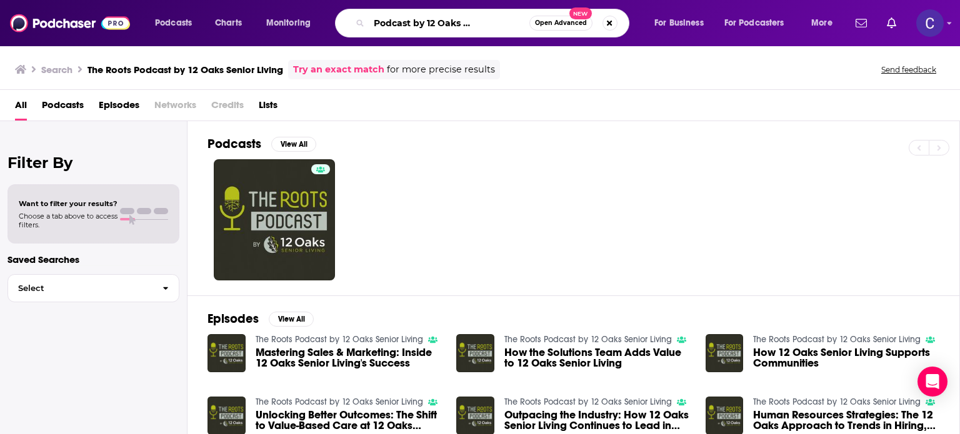
drag, startPoint x: 372, startPoint y: 19, endPoint x: 611, endPoint y: 44, distance: 239.9
click at [612, 44] on div "Podcasts Charts Monitoring The Roots Podcast by 12 Oaks Senior Living Open Adva…" at bounding box center [480, 23] width 960 height 46
paste input "Raising Tech, powered by Parasol Alliance"
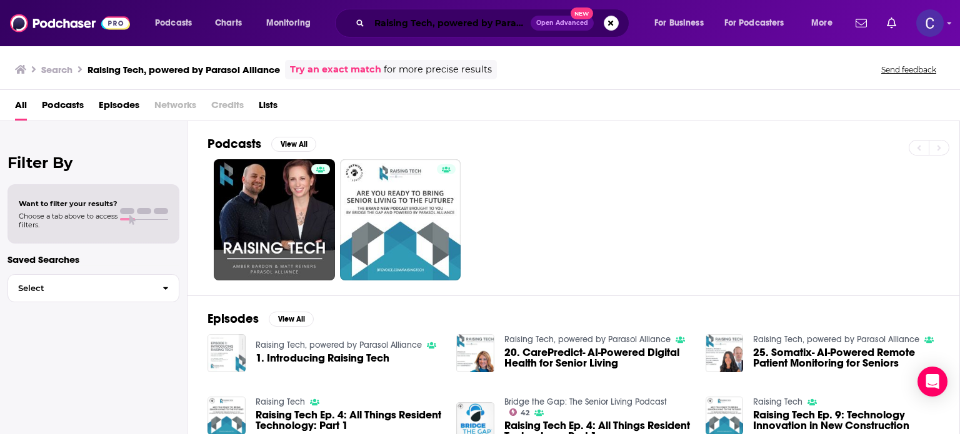
click at [379, 19] on input "Raising Tech, powered by Parasol Alliance" at bounding box center [449, 23] width 161 height 20
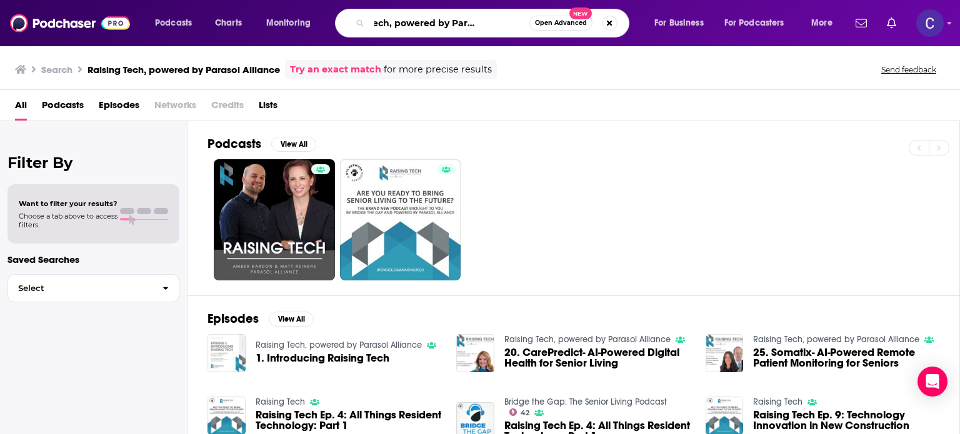
drag, startPoint x: 375, startPoint y: 20, endPoint x: 623, endPoint y: 32, distance: 248.3
click at [642, 28] on div "Podcasts Charts Monitoring Raising Tech, powered by Parasol Alliance Open Advan…" at bounding box center [495, 23] width 698 height 29
paste input "We Are, Marketing Happy - A Healthcare Marketing Podcast"
type input "We Are, Marketing Happy - A Healthcare Marketing Podcast"
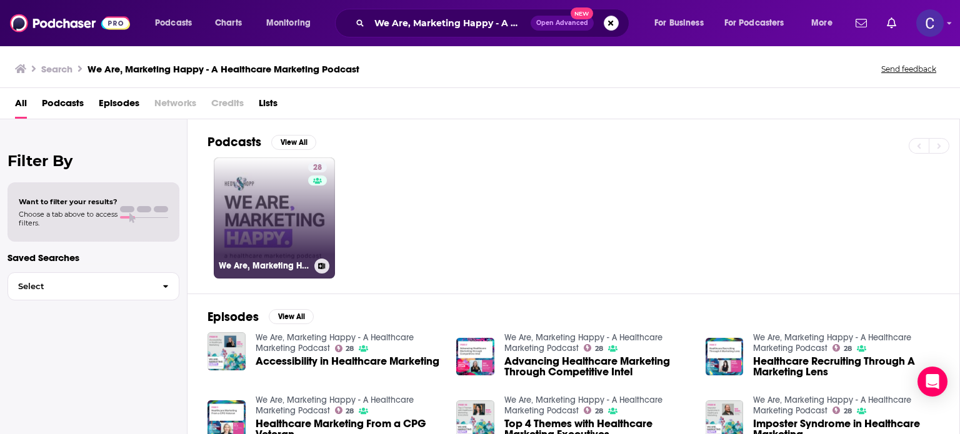
click at [291, 201] on link "28 We Are, Marketing Happy - A Healthcare Marketing Podcast" at bounding box center [274, 217] width 121 height 121
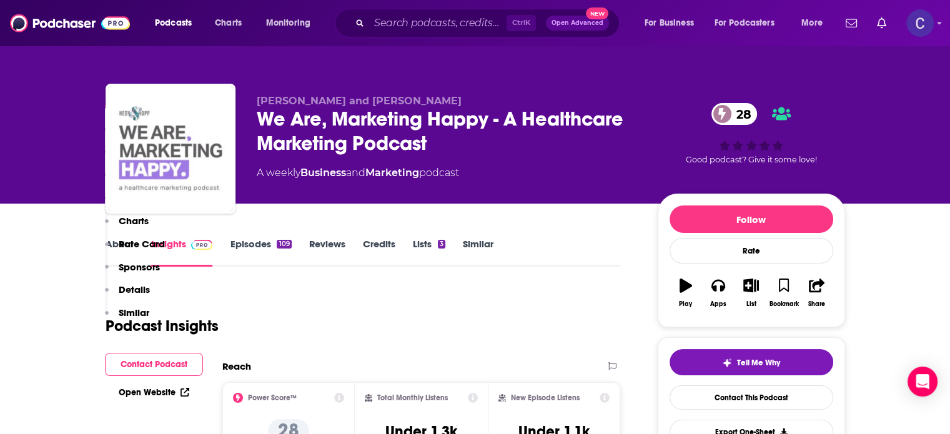
scroll to position [312, 0]
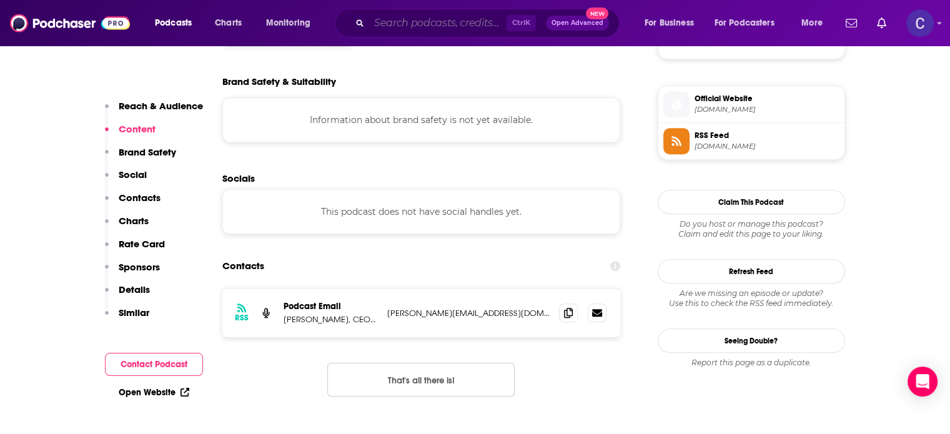
click at [387, 21] on input "Search podcasts, credits, & more..." at bounding box center [437, 23] width 137 height 20
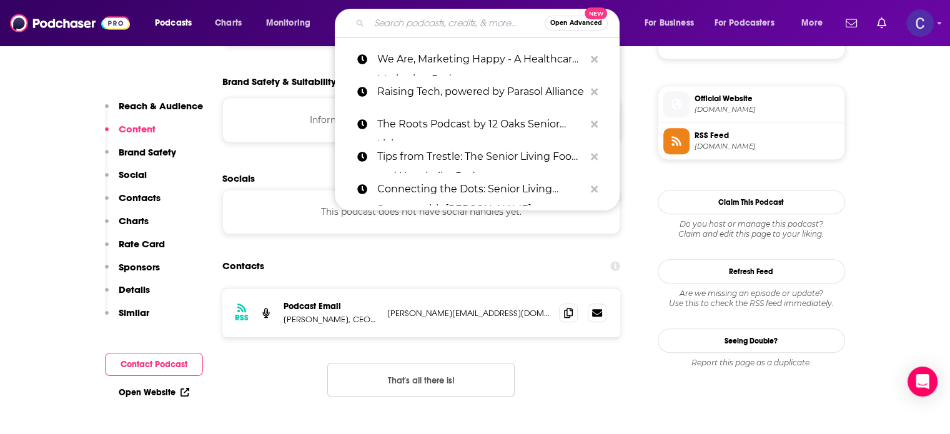
paste input "Ignite: Healthcare Marketing Podcast"
type input "Ignite: Healthcare Marketing Podcast"
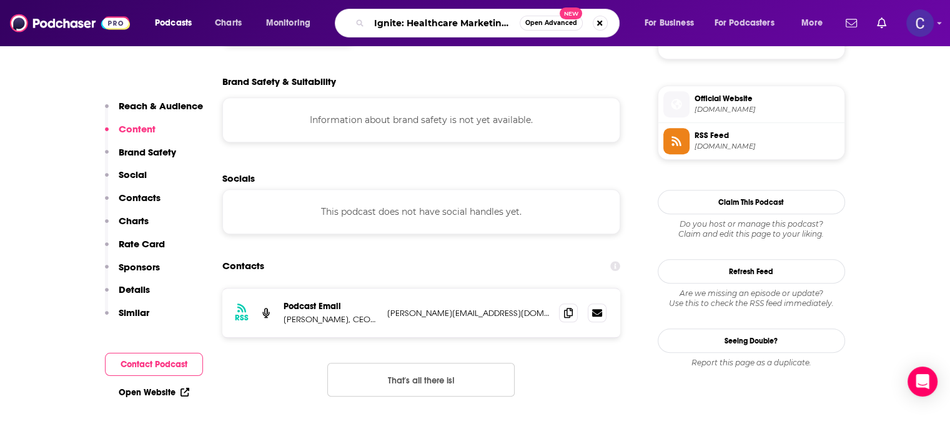
scroll to position [0, 32]
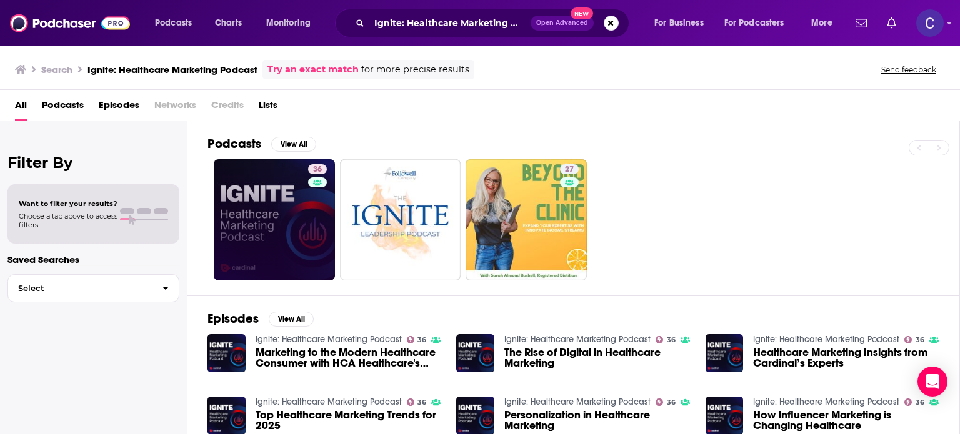
click at [322, 218] on div "36" at bounding box center [319, 219] width 22 height 111
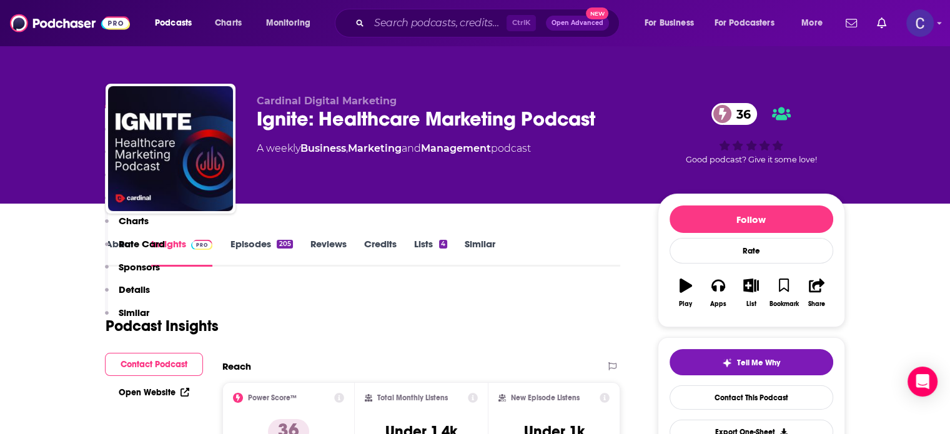
scroll to position [875, 0]
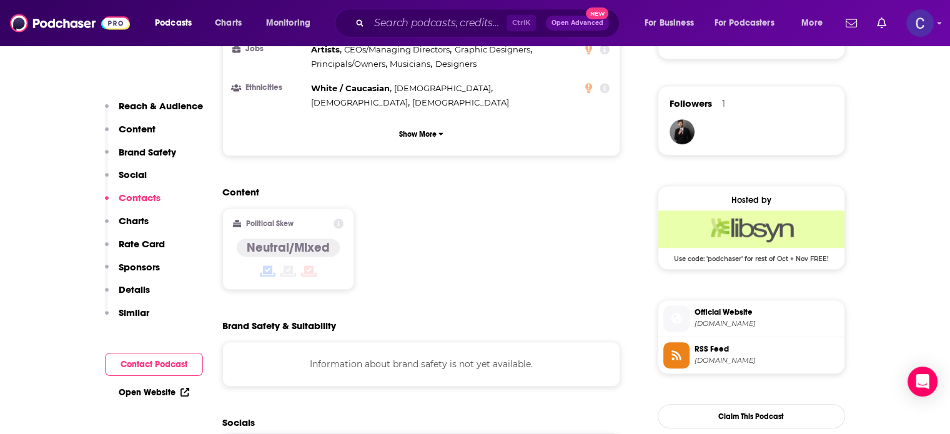
drag, startPoint x: 317, startPoint y: 298, endPoint x: 327, endPoint y: 300, distance: 10.2
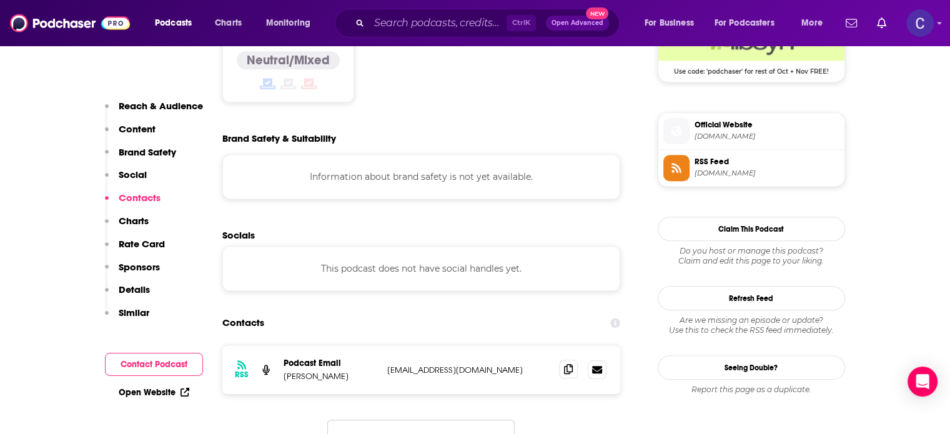
click at [563, 360] on span at bounding box center [568, 369] width 19 height 19
click at [565, 364] on icon at bounding box center [568, 369] width 9 height 10
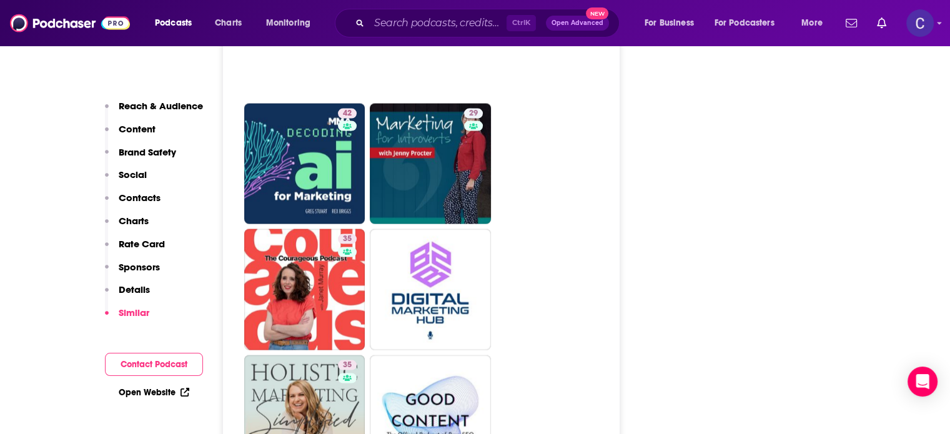
scroll to position [2686, 0]
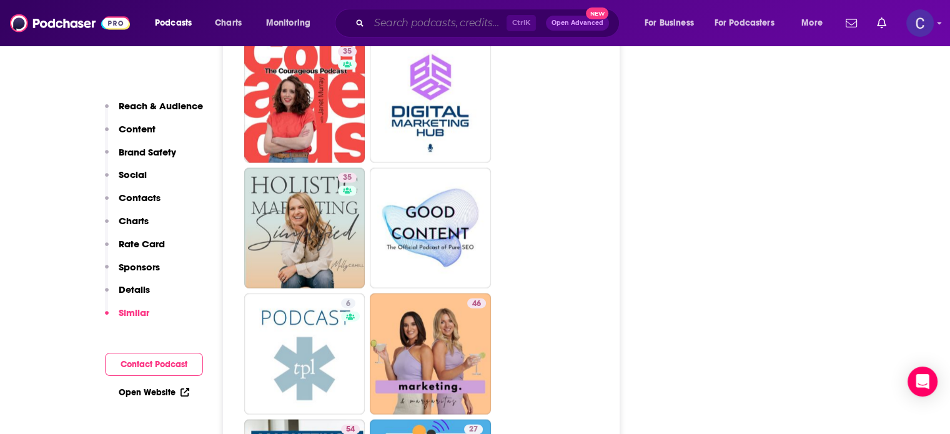
click at [477, 22] on input "Search podcasts, credits, & more..." at bounding box center [437, 23] width 137 height 20
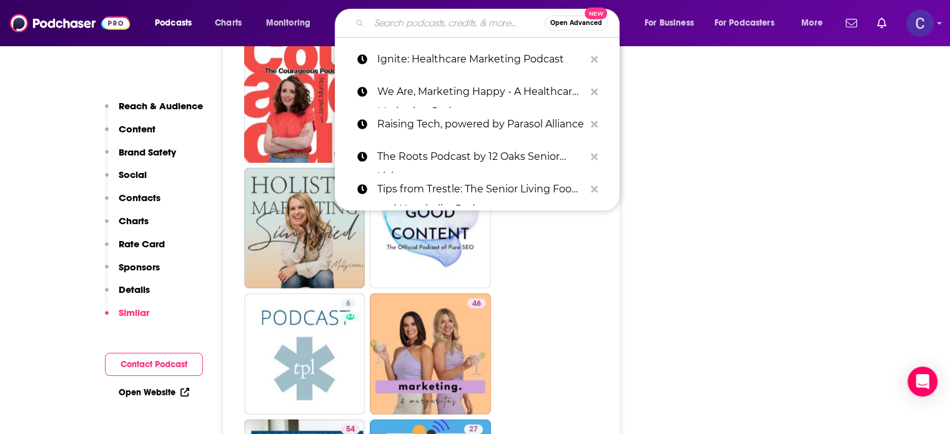
paste input "Home Care Marketing & Sales Mastery by Approved Senior Network"
type input "Home Care Marketing & Sales Mastery by Approved Senior Network"
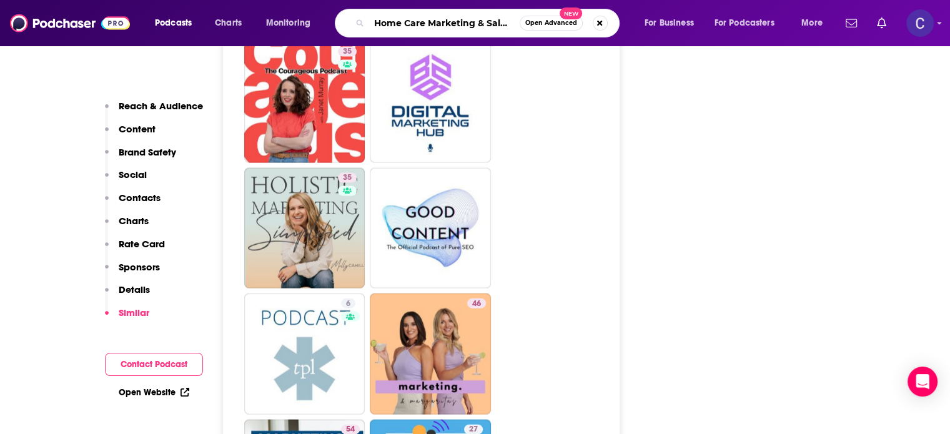
scroll to position [0, 170]
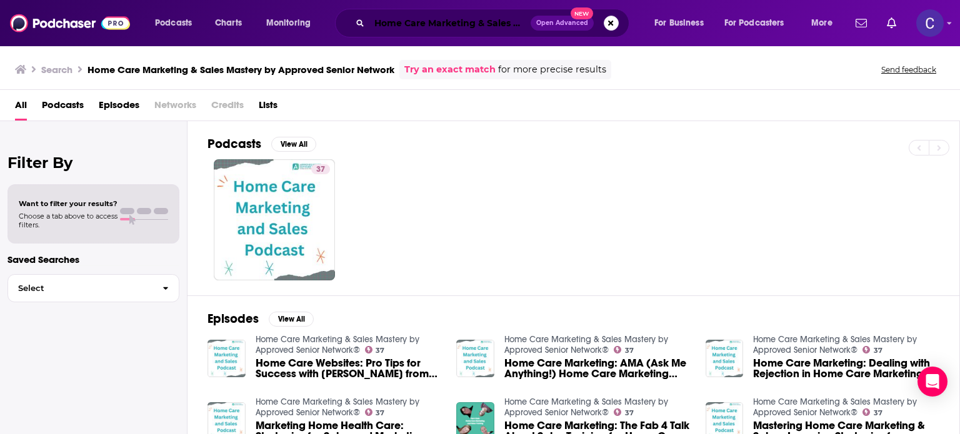
click at [376, 23] on input "Home Care Marketing & Sales Mastery by Approved Senior Network" at bounding box center [449, 23] width 161 height 20
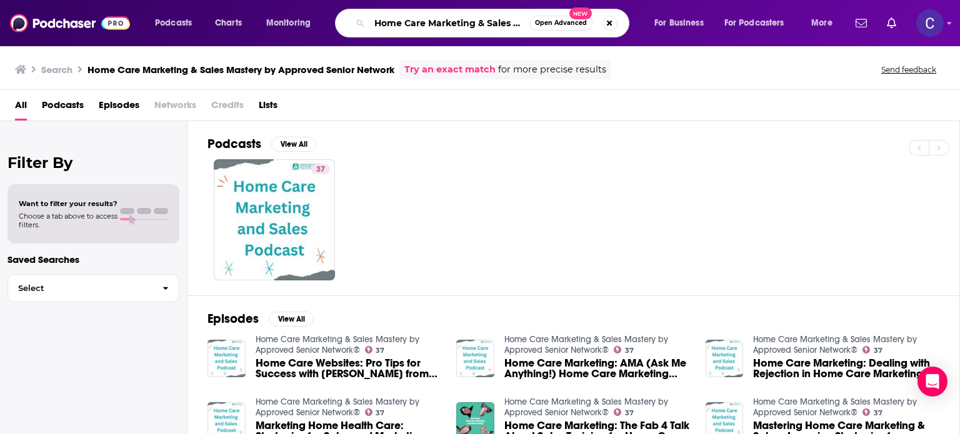
scroll to position [0, 160]
drag, startPoint x: 375, startPoint y: 22, endPoint x: 585, endPoint y: 25, distance: 209.9
click at [587, 32] on div "Home Care Marketing & Sales Mastery by Approved Senior Network Open Advanced New" at bounding box center [482, 23] width 294 height 29
paste input "Care Home Management magazine's podcast"
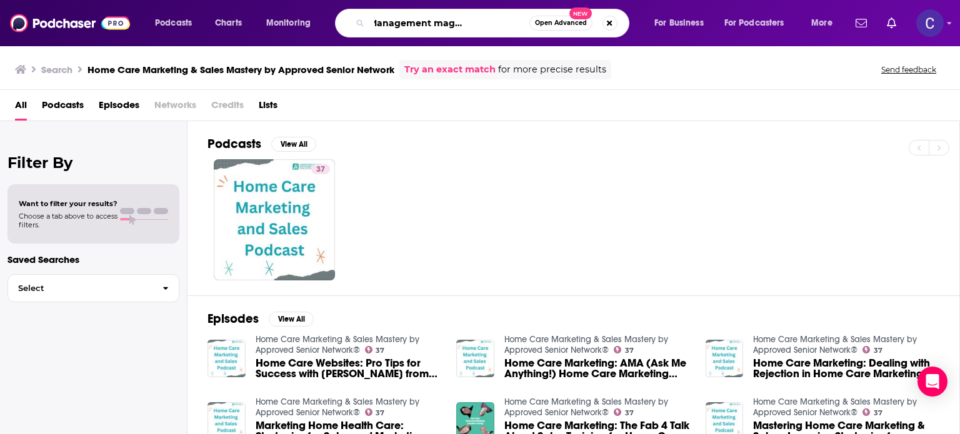
type input "Care Home Management magazine's podcast"
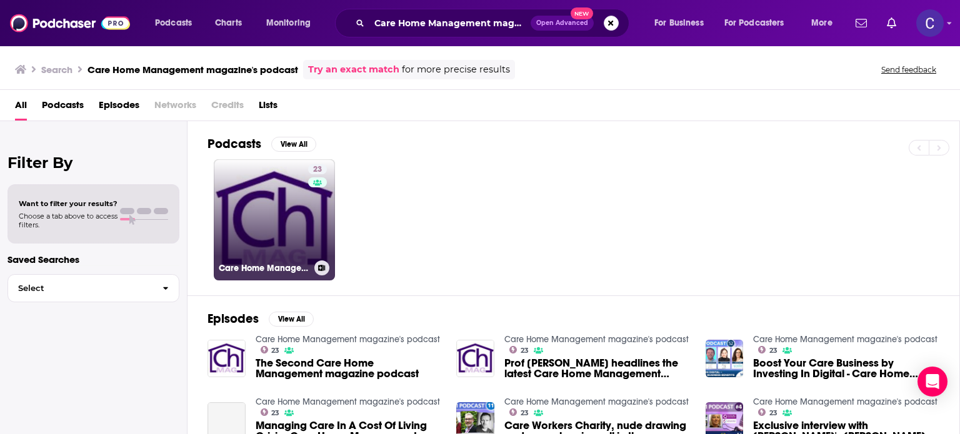
click at [287, 194] on link "23 Care Home Management magazine's podcast" at bounding box center [274, 219] width 121 height 121
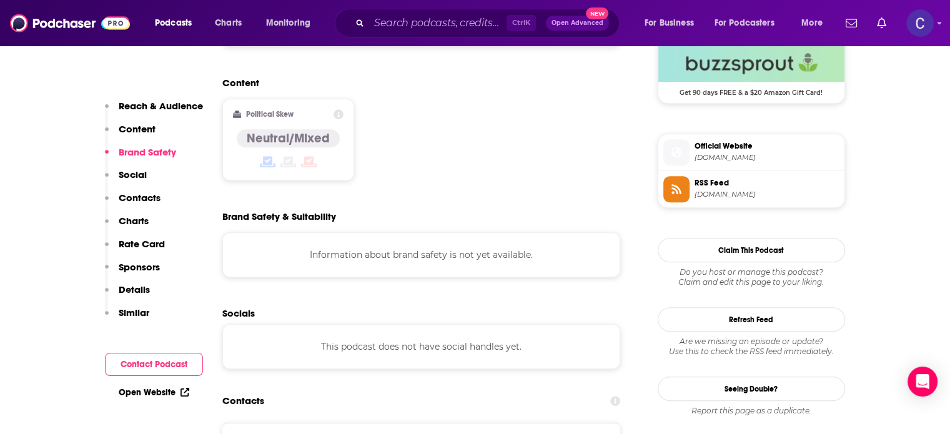
scroll to position [1062, 0]
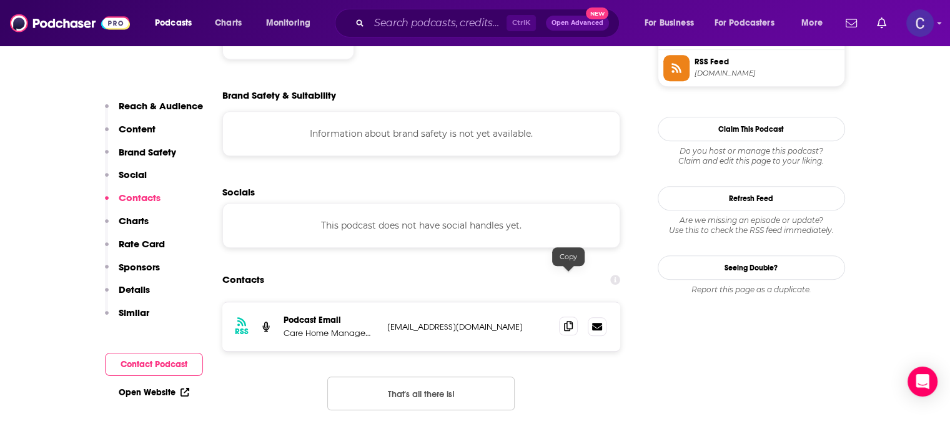
click at [568, 321] on icon at bounding box center [568, 326] width 9 height 10
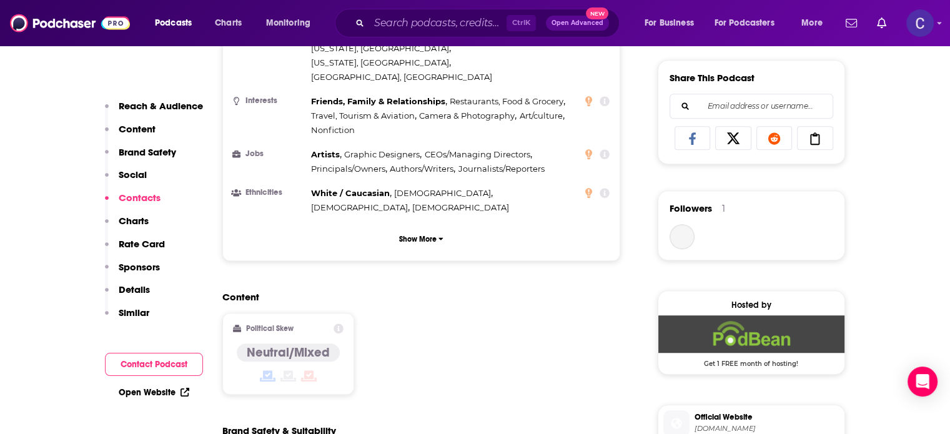
scroll to position [1125, 0]
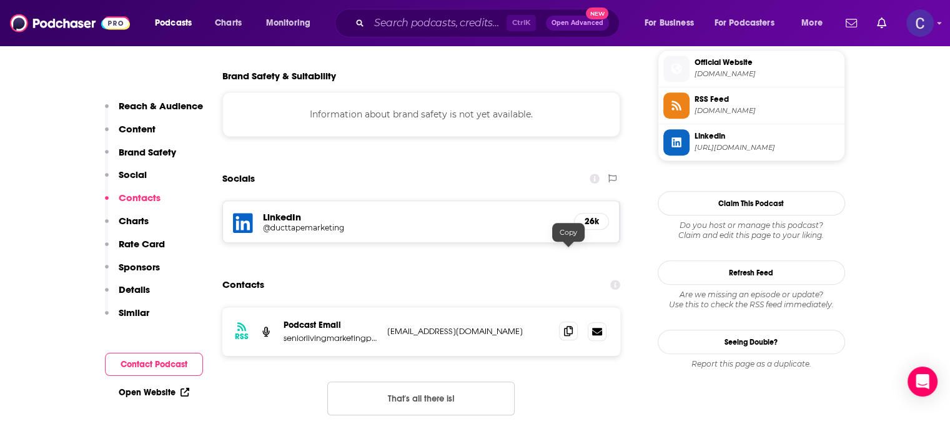
click at [571, 326] on icon at bounding box center [568, 331] width 9 height 10
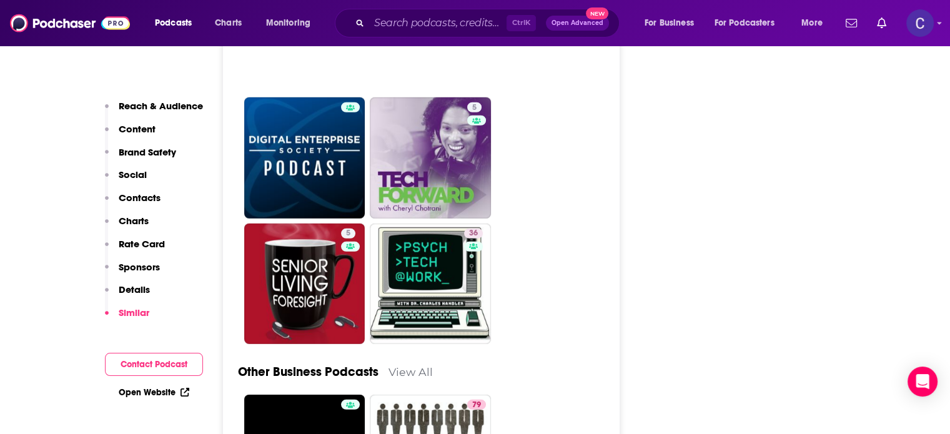
scroll to position [3623, 0]
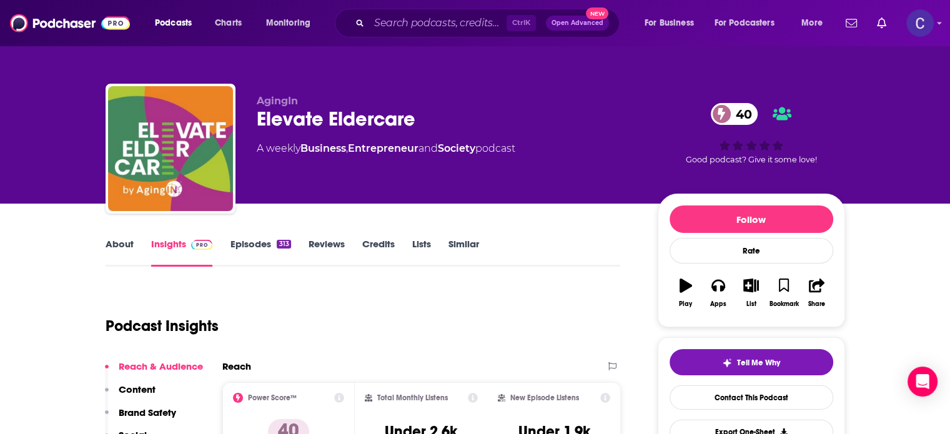
click at [113, 243] on link "About" at bounding box center [120, 252] width 28 height 29
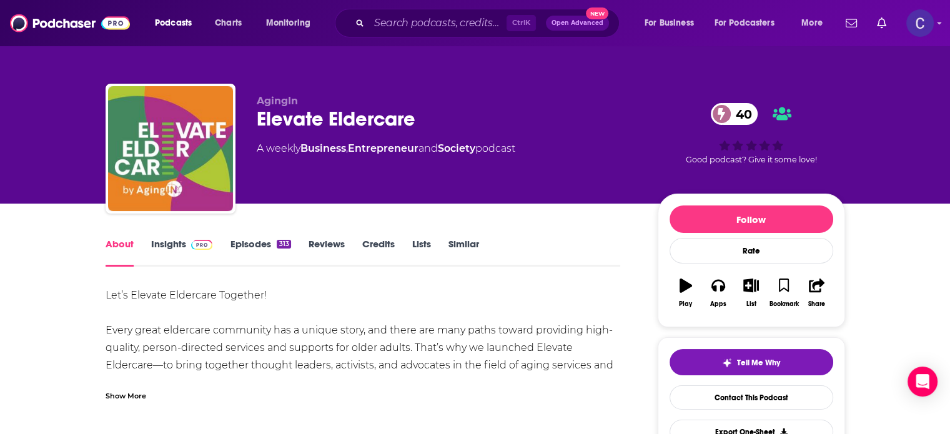
click at [252, 241] on link "Episodes 313" at bounding box center [260, 252] width 61 height 29
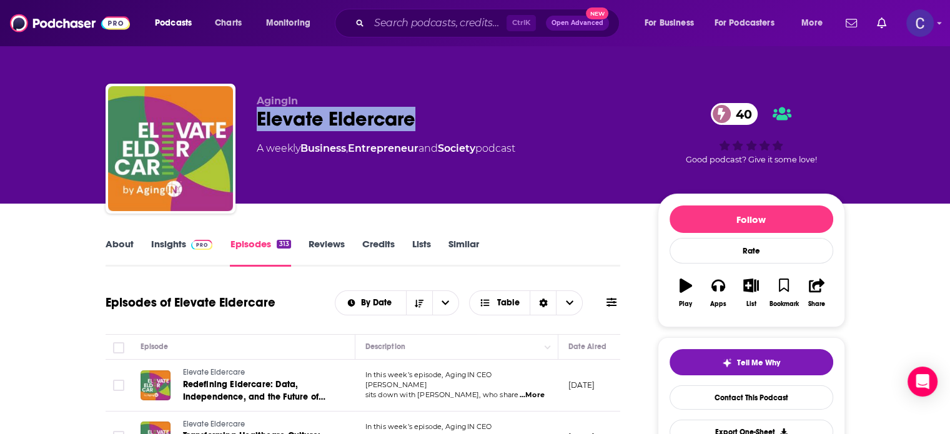
drag, startPoint x: 257, startPoint y: 107, endPoint x: 425, endPoint y: 115, distance: 167.6
click at [425, 114] on div "Elevate Eldercare 40" at bounding box center [447, 119] width 381 height 24
click at [156, 247] on link "Insights" at bounding box center [182, 252] width 62 height 29
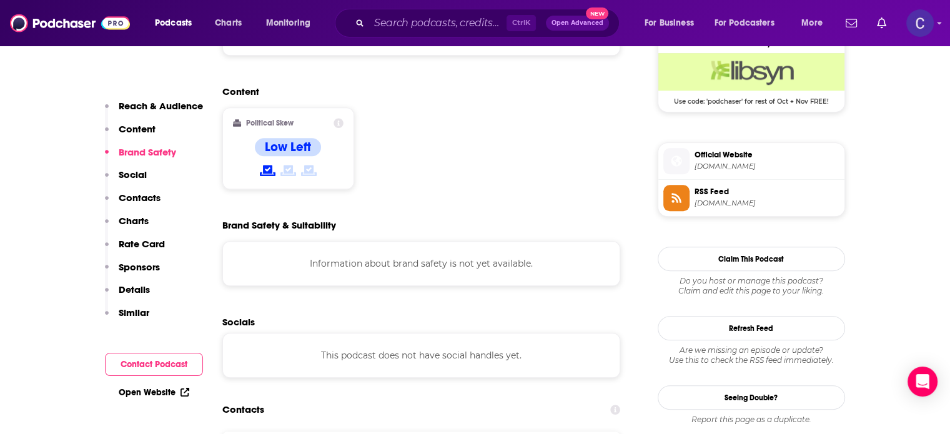
scroll to position [1125, 0]
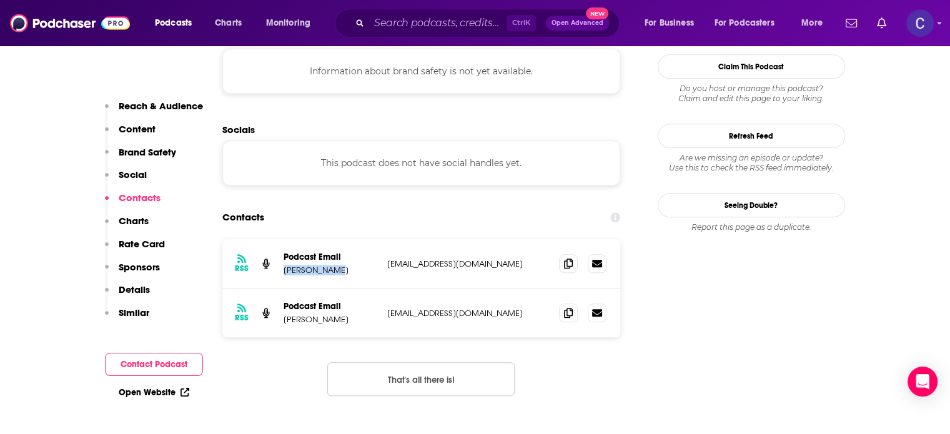
drag, startPoint x: 281, startPoint y: 222, endPoint x: 337, endPoint y: 224, distance: 56.3
click at [337, 239] on div "RSS Podcast Email Janet Wright jwright@aginginnovation.org jwright@aginginnovat…" at bounding box center [421, 263] width 399 height 49
copy p "Janet Wright"
click at [573, 254] on span at bounding box center [568, 263] width 19 height 19
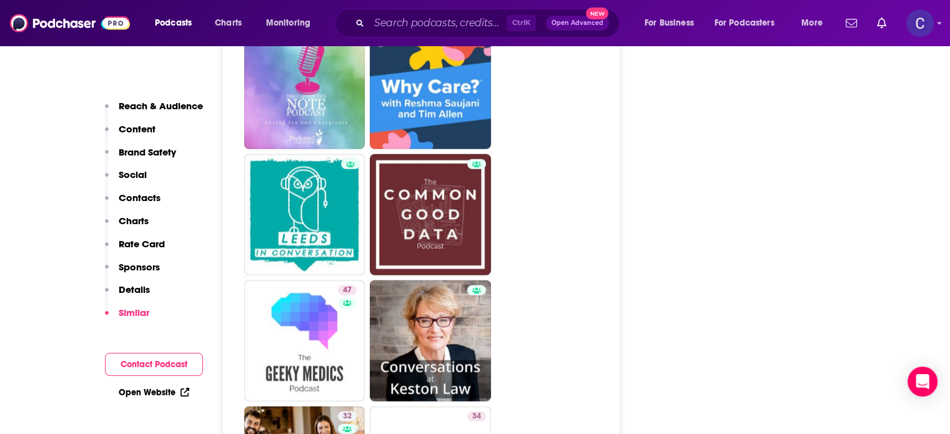
scroll to position [2999, 0]
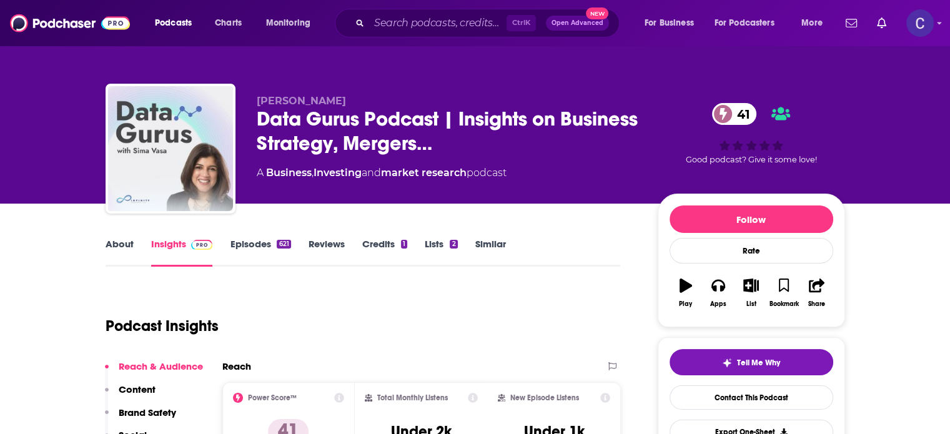
click at [111, 244] on link "About" at bounding box center [120, 252] width 28 height 29
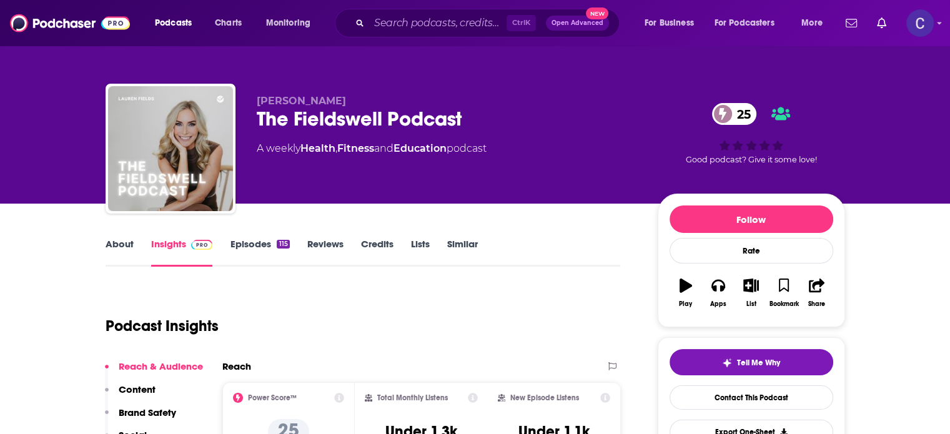
click at [114, 244] on link "About" at bounding box center [120, 252] width 28 height 29
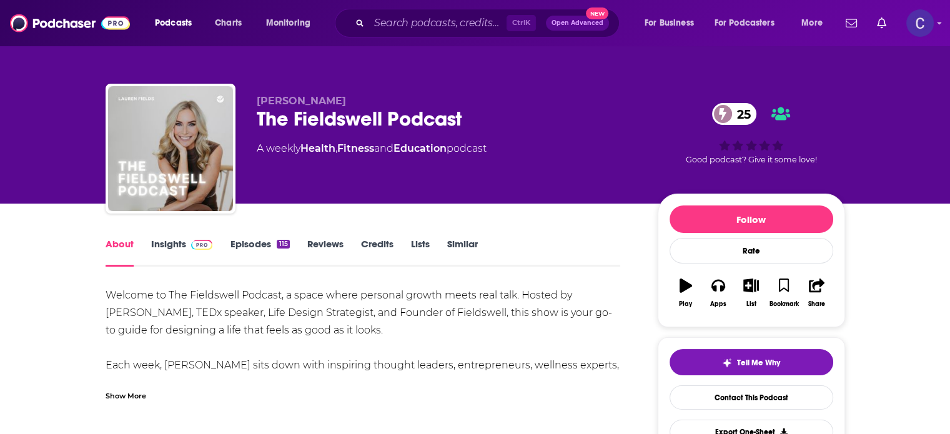
click at [127, 392] on div "Show More" at bounding box center [126, 395] width 41 height 12
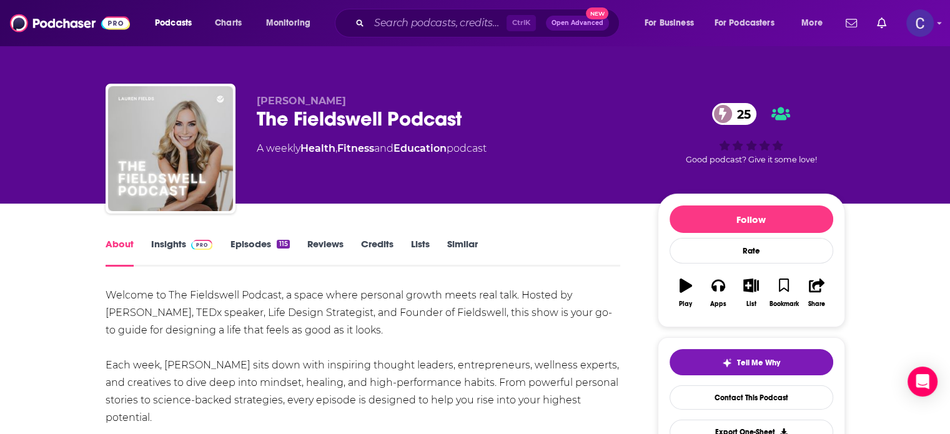
scroll to position [125, 0]
